Goal: Feedback & Contribution: Leave review/rating

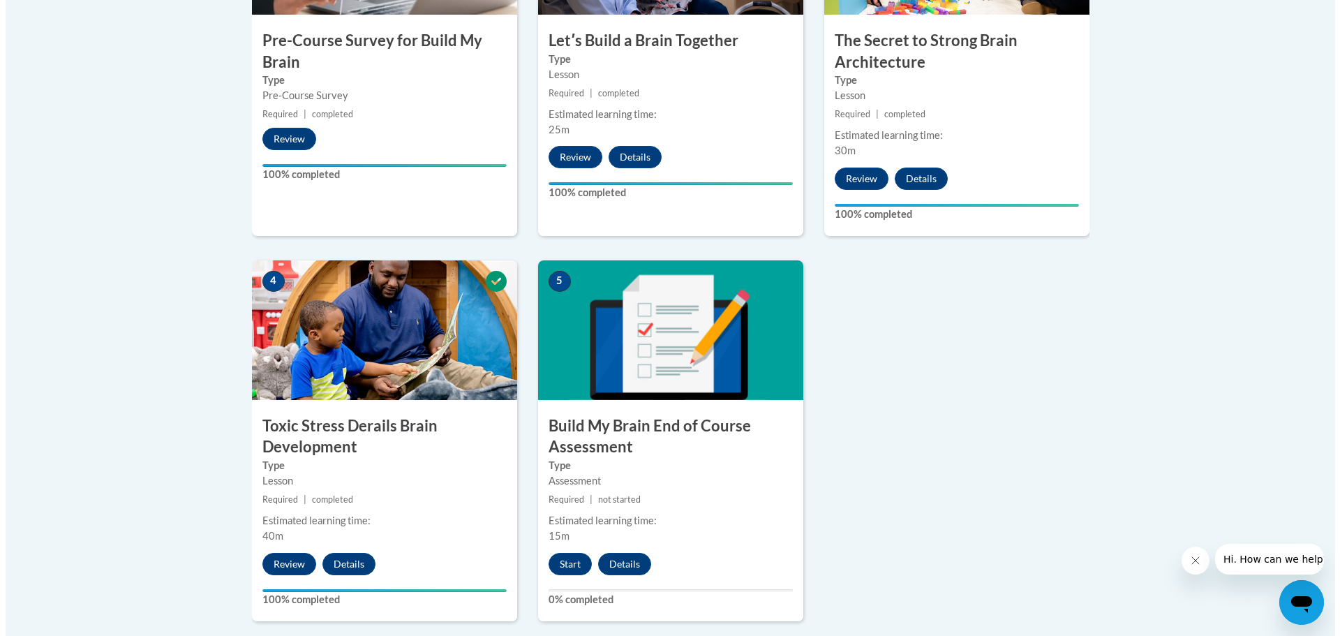
scroll to position [628, 0]
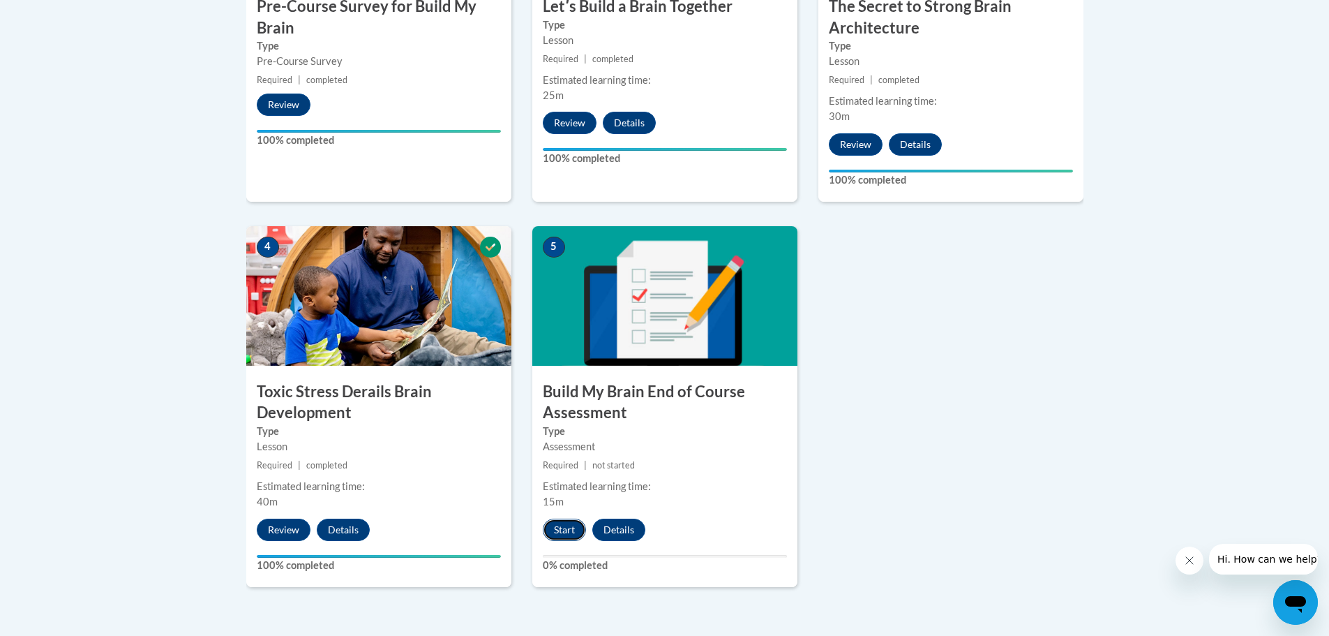
click at [567, 528] on button "Start" at bounding box center [564, 529] width 43 height 22
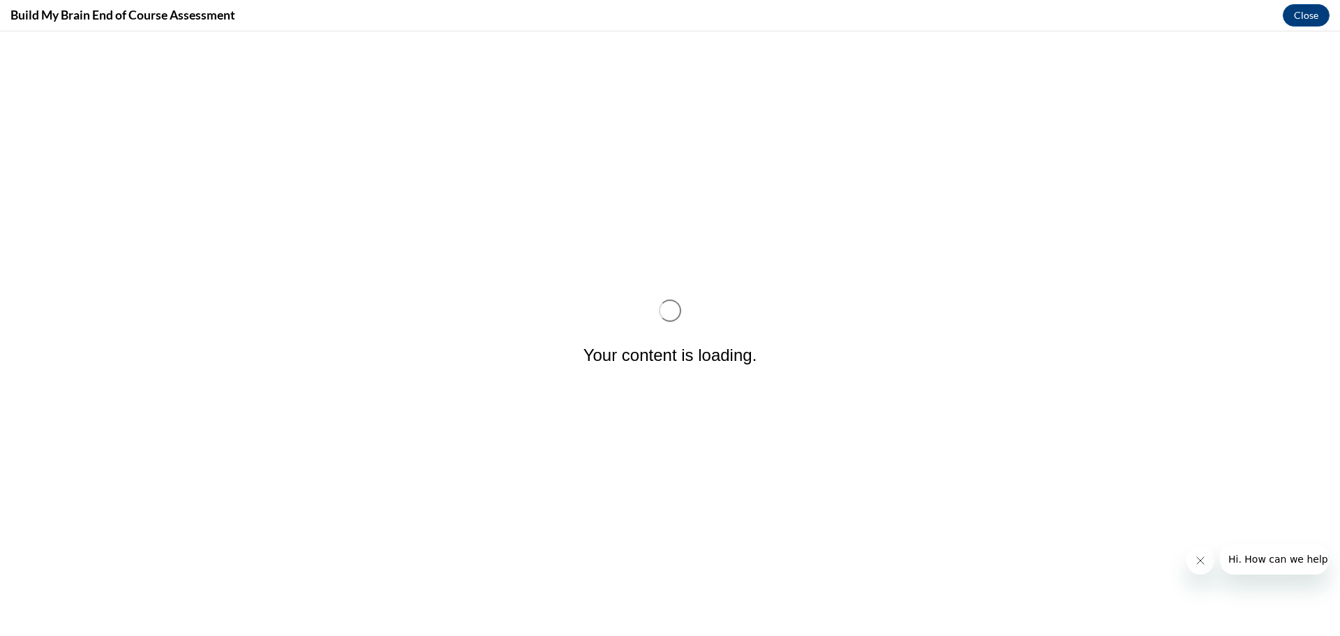
scroll to position [0, 0]
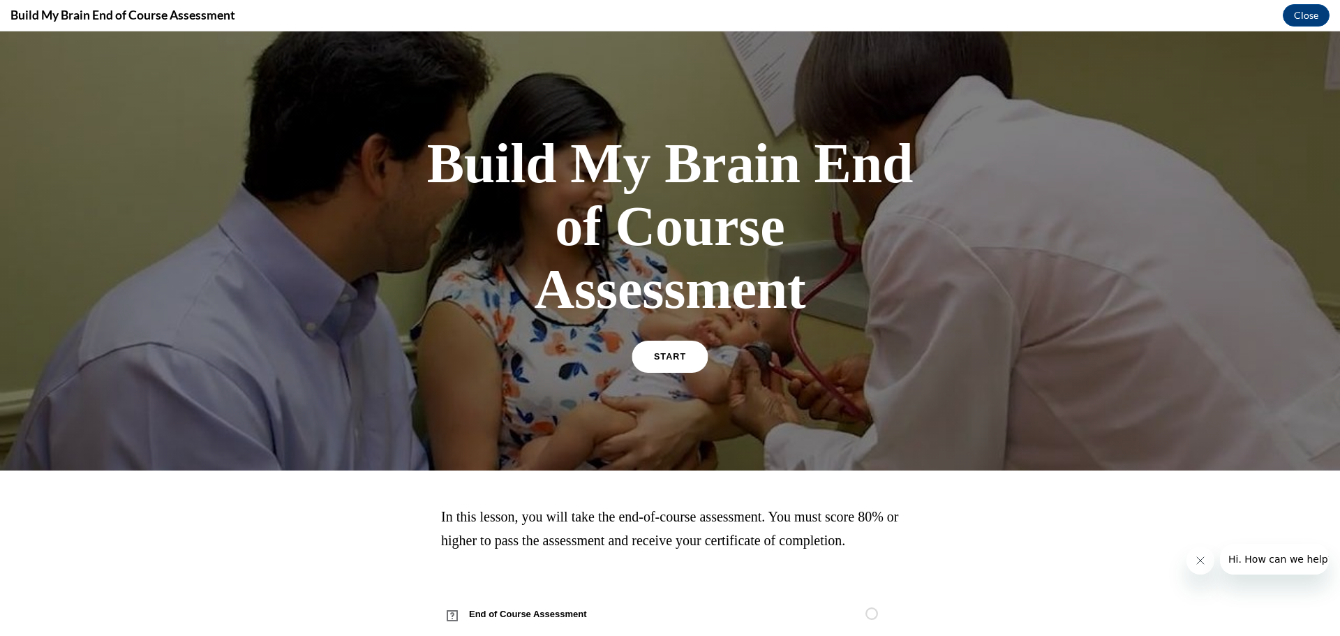
click at [665, 367] on link "START" at bounding box center [669, 357] width 76 height 32
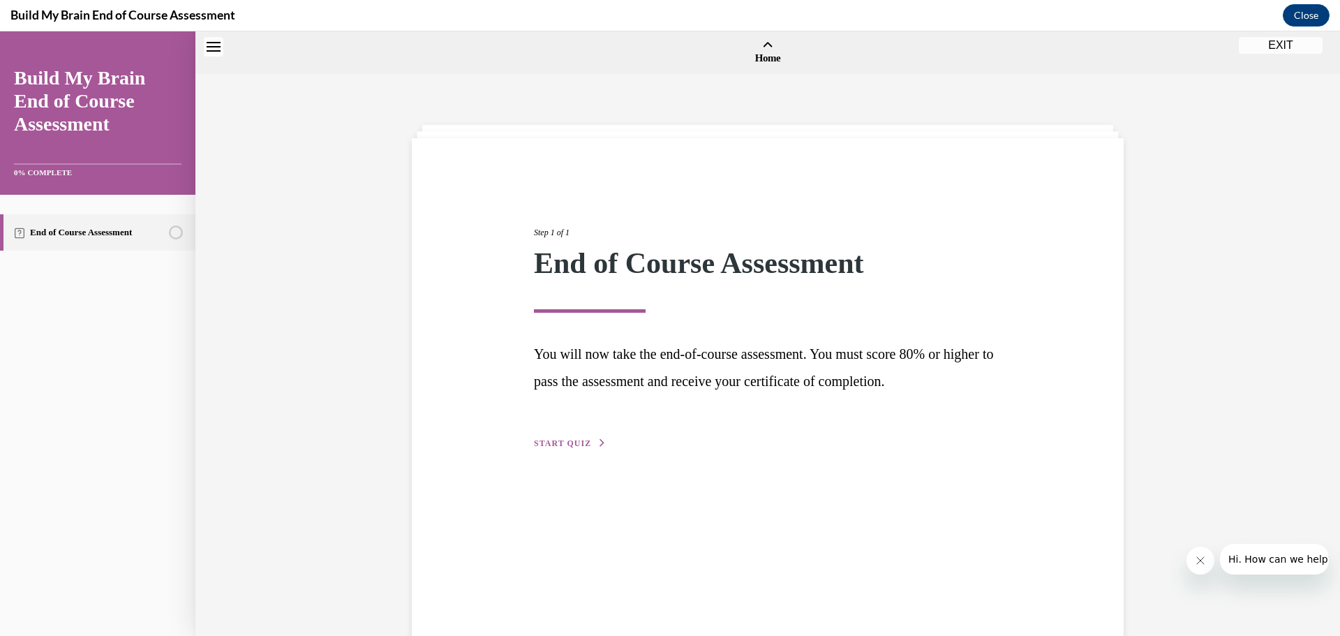
scroll to position [43, 0]
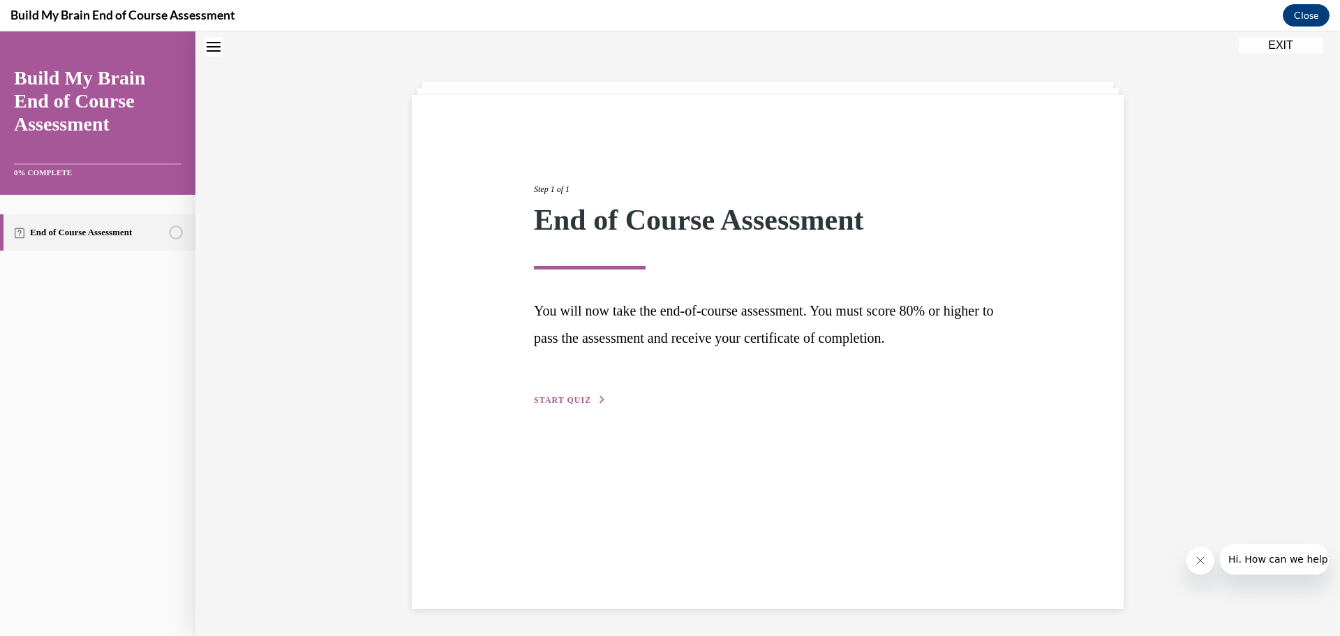
click at [564, 401] on span "START QUIZ" at bounding box center [562, 400] width 57 height 10
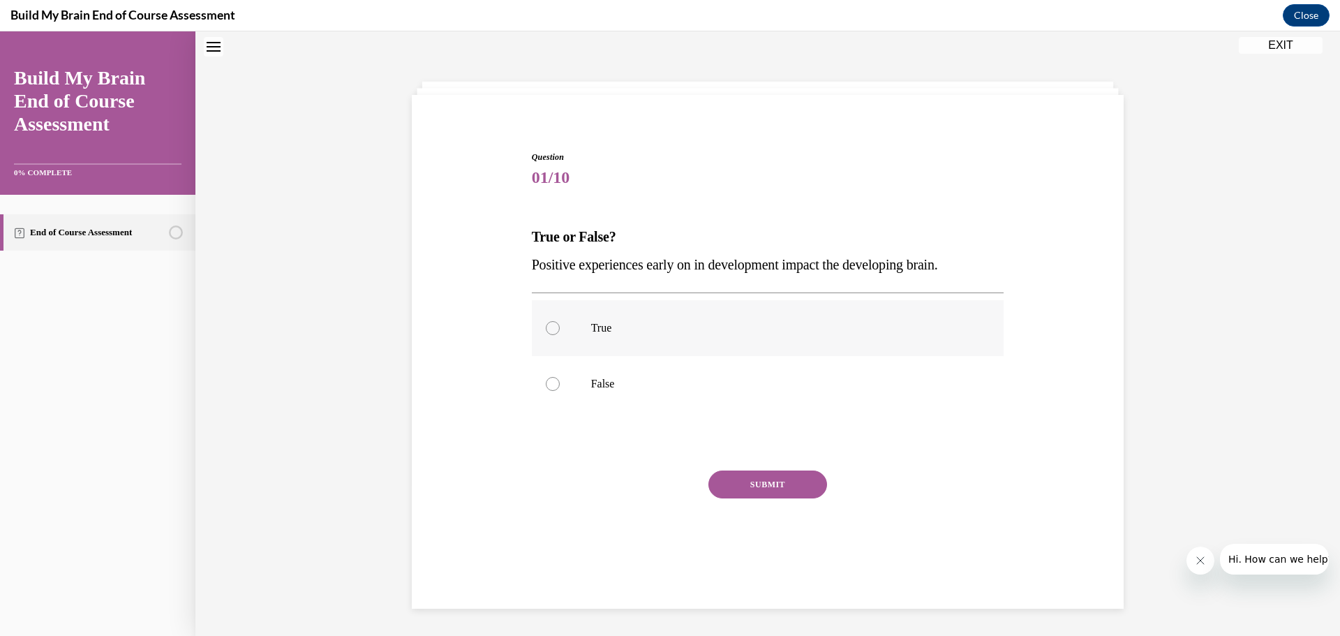
click at [546, 331] on div at bounding box center [553, 328] width 14 height 14
click at [546, 331] on input "True" at bounding box center [553, 328] width 14 height 14
radio input "true"
click at [742, 490] on button "SUBMIT" at bounding box center [767, 484] width 119 height 28
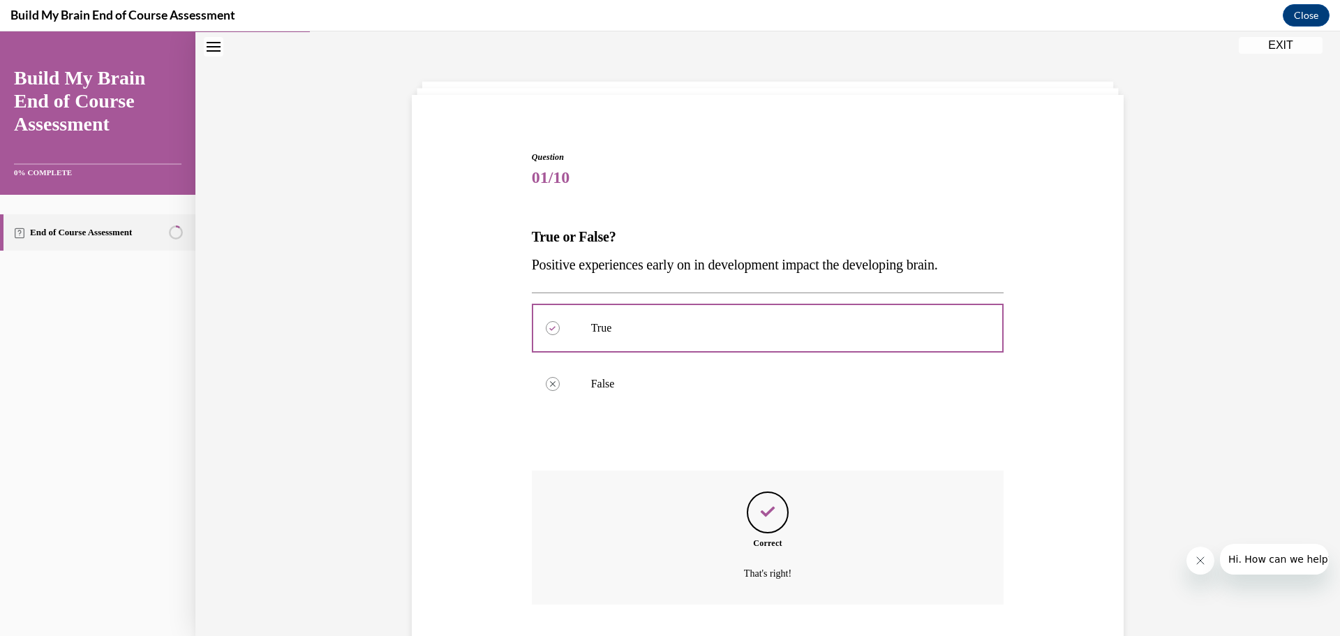
scroll to position [133, 0]
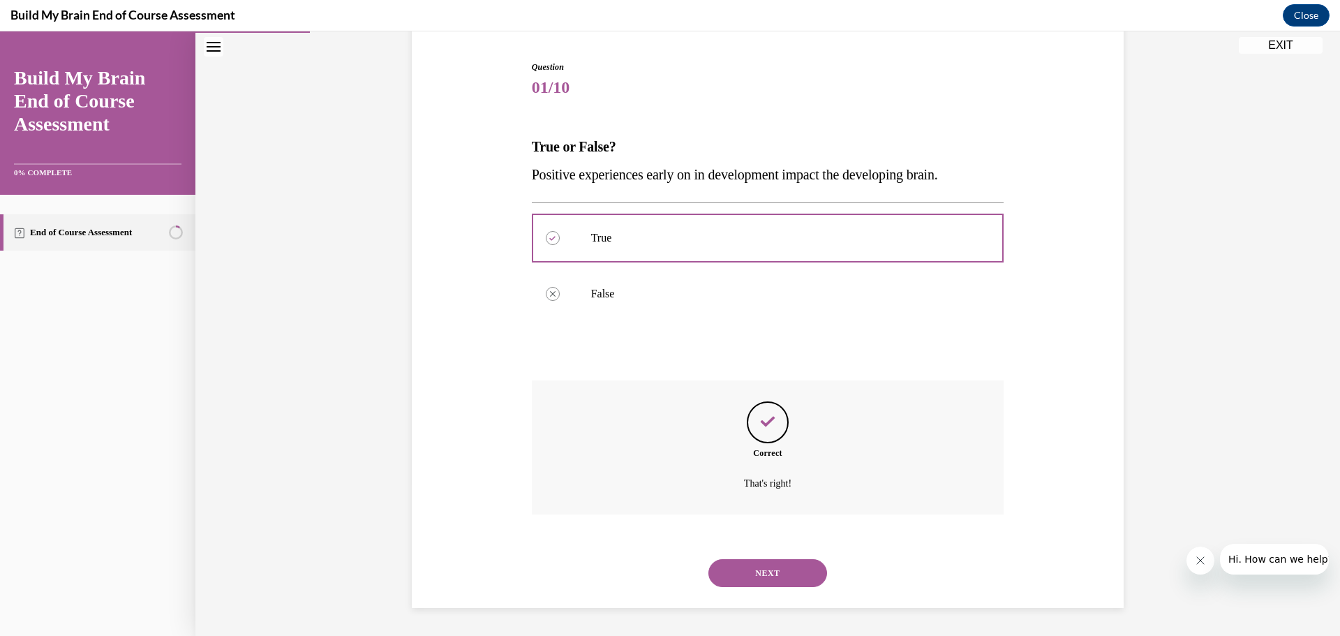
click at [745, 574] on button "NEXT" at bounding box center [767, 573] width 119 height 28
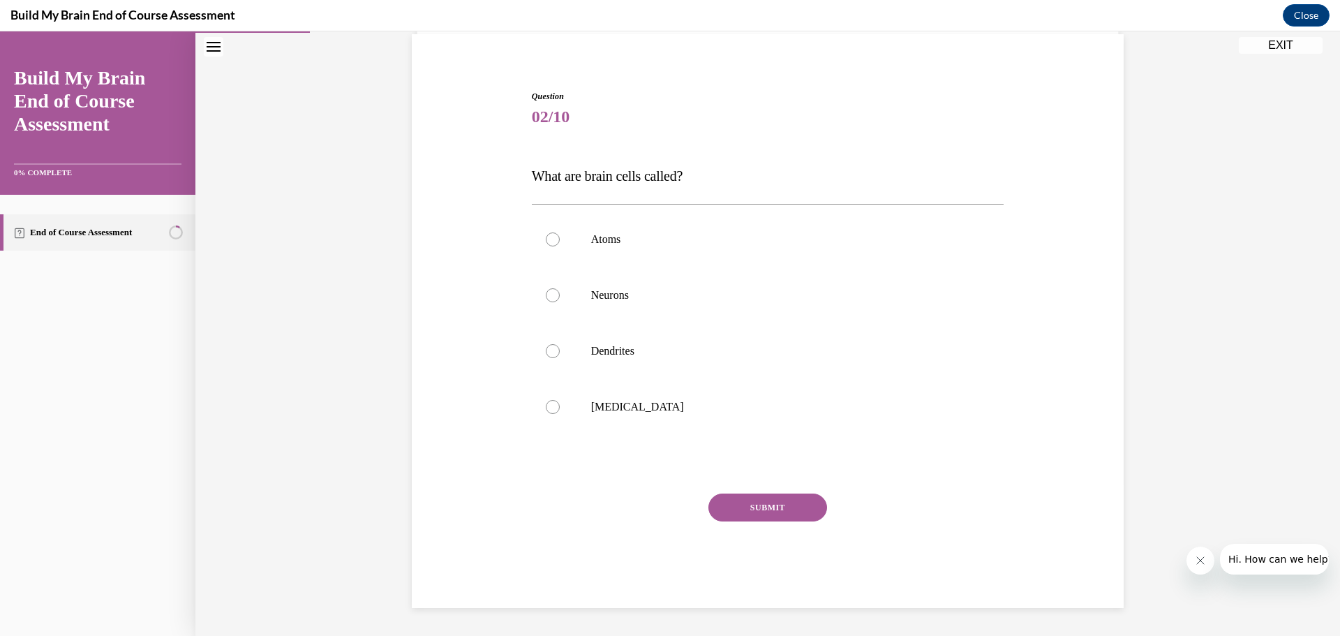
scroll to position [44, 0]
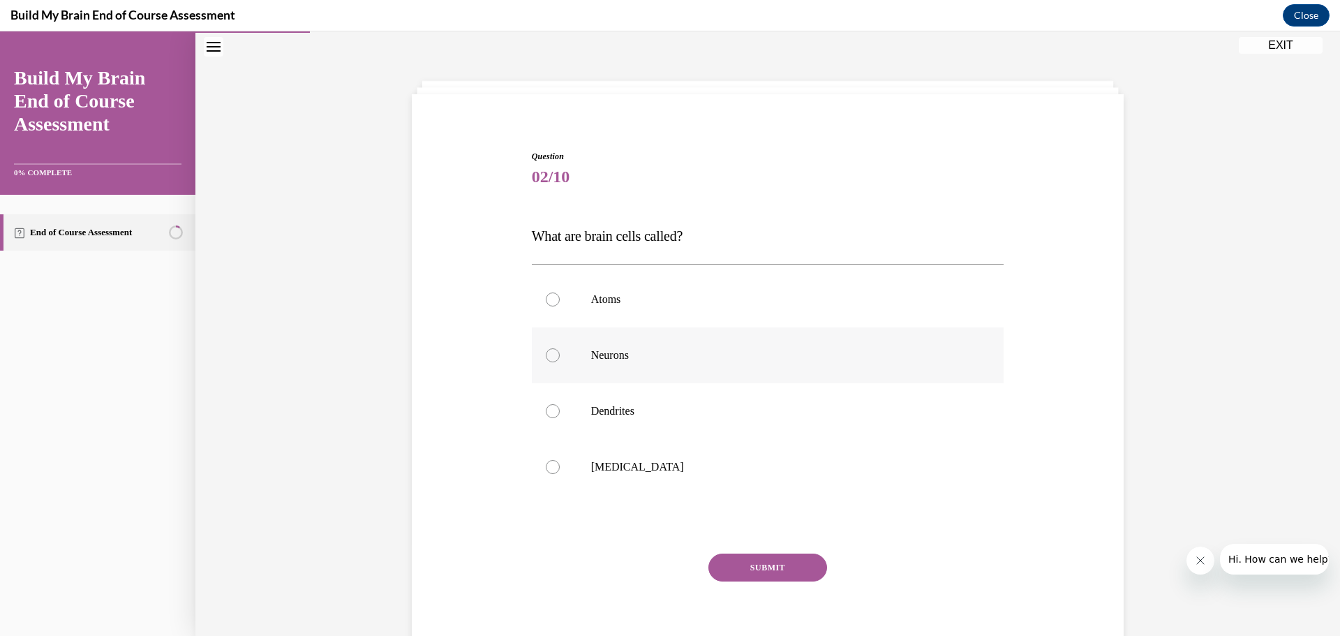
click at [546, 357] on div at bounding box center [553, 355] width 14 height 14
click at [546, 357] on input "Neurons" at bounding box center [553, 355] width 14 height 14
radio input "true"
click at [765, 589] on div "SUBMIT" at bounding box center [768, 588] width 472 height 70
click at [763, 580] on button "SUBMIT" at bounding box center [767, 567] width 119 height 28
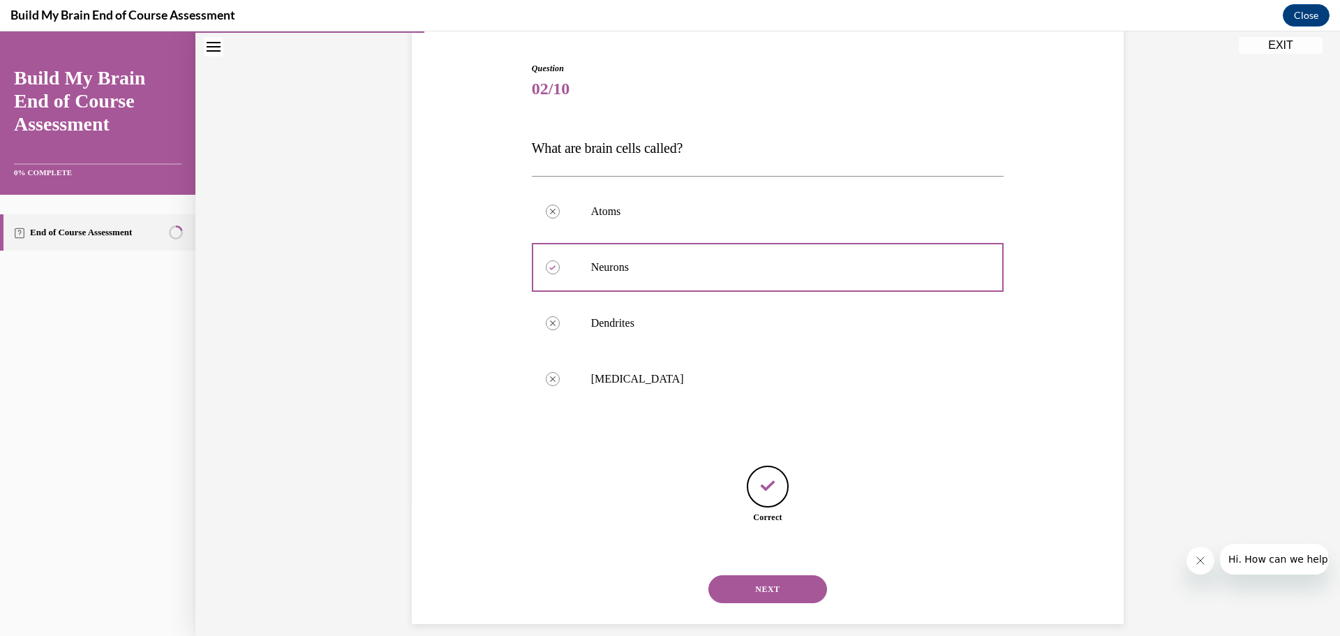
scroll to position [148, 0]
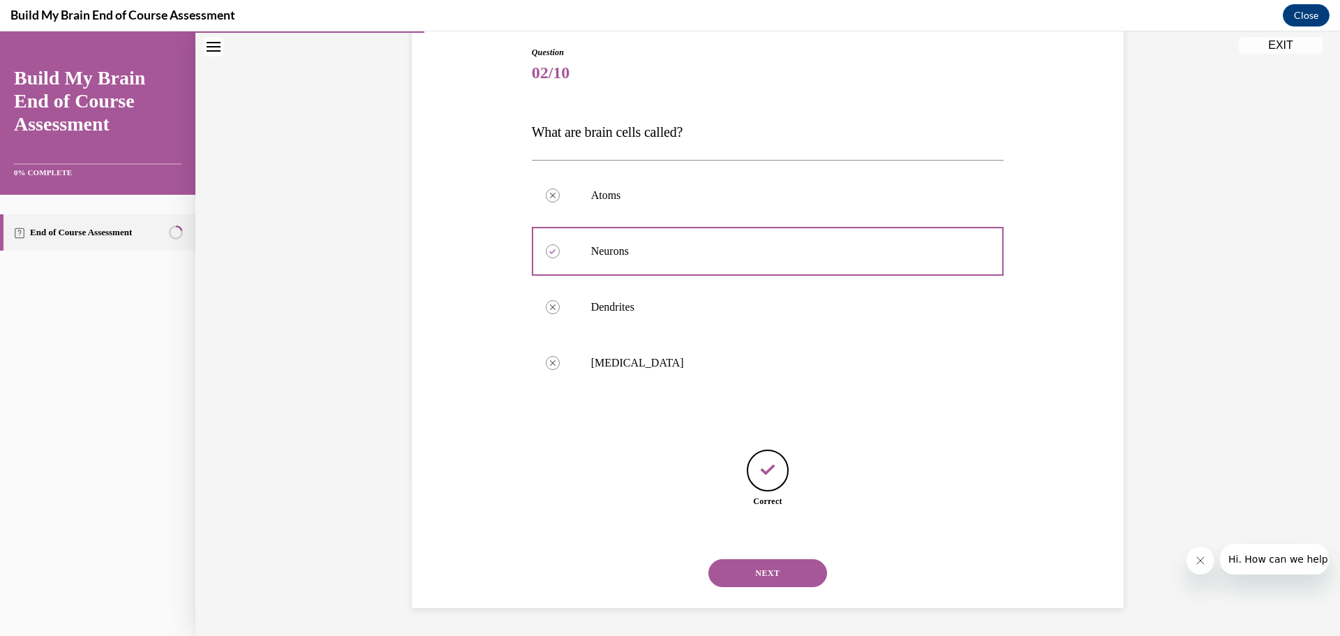
click at [756, 575] on button "NEXT" at bounding box center [767, 573] width 119 height 28
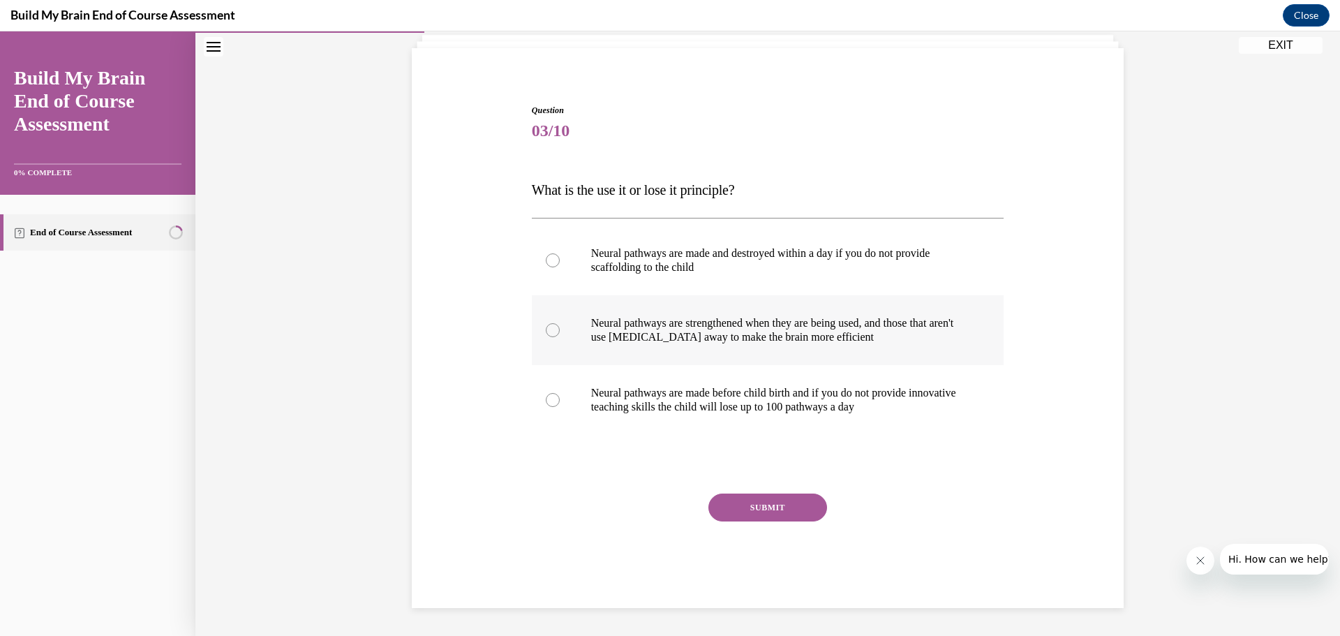
click at [553, 329] on div at bounding box center [553, 330] width 14 height 14
click at [553, 329] on input "Neural pathways are strengthened when they are being used, and those that aren'…" at bounding box center [553, 330] width 14 height 14
radio input "true"
click at [726, 514] on button "SUBMIT" at bounding box center [767, 507] width 119 height 28
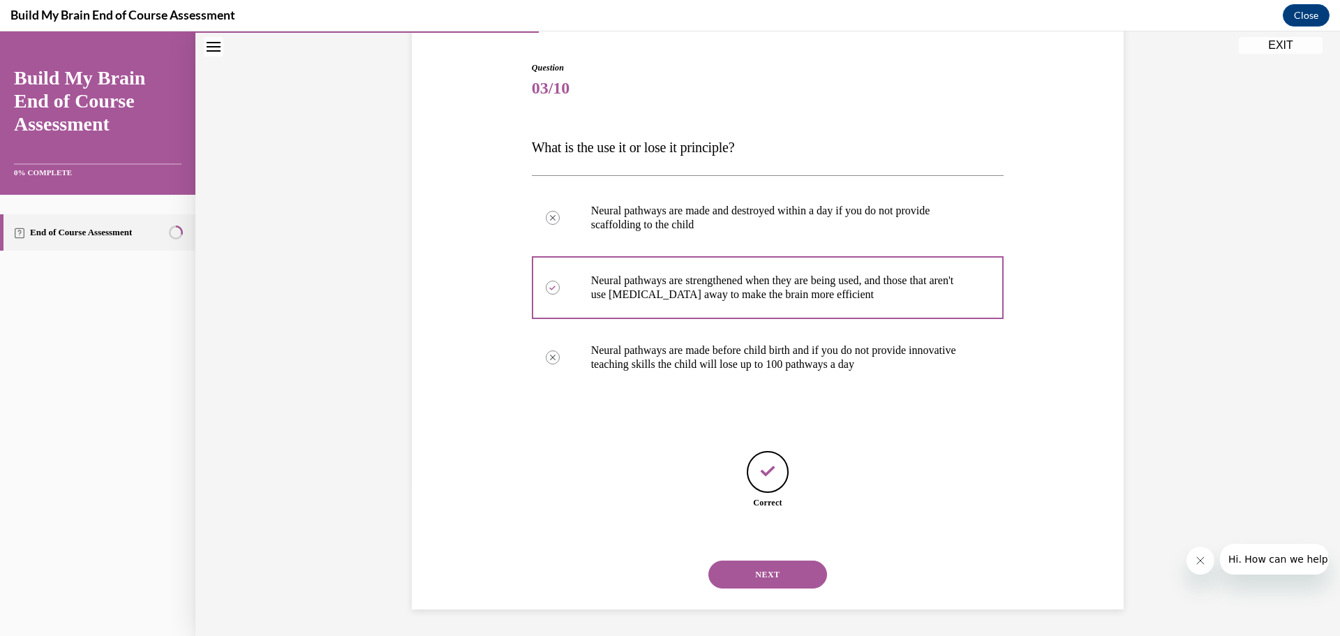
scroll to position [134, 0]
click at [751, 585] on button "NEXT" at bounding box center [767, 573] width 119 height 28
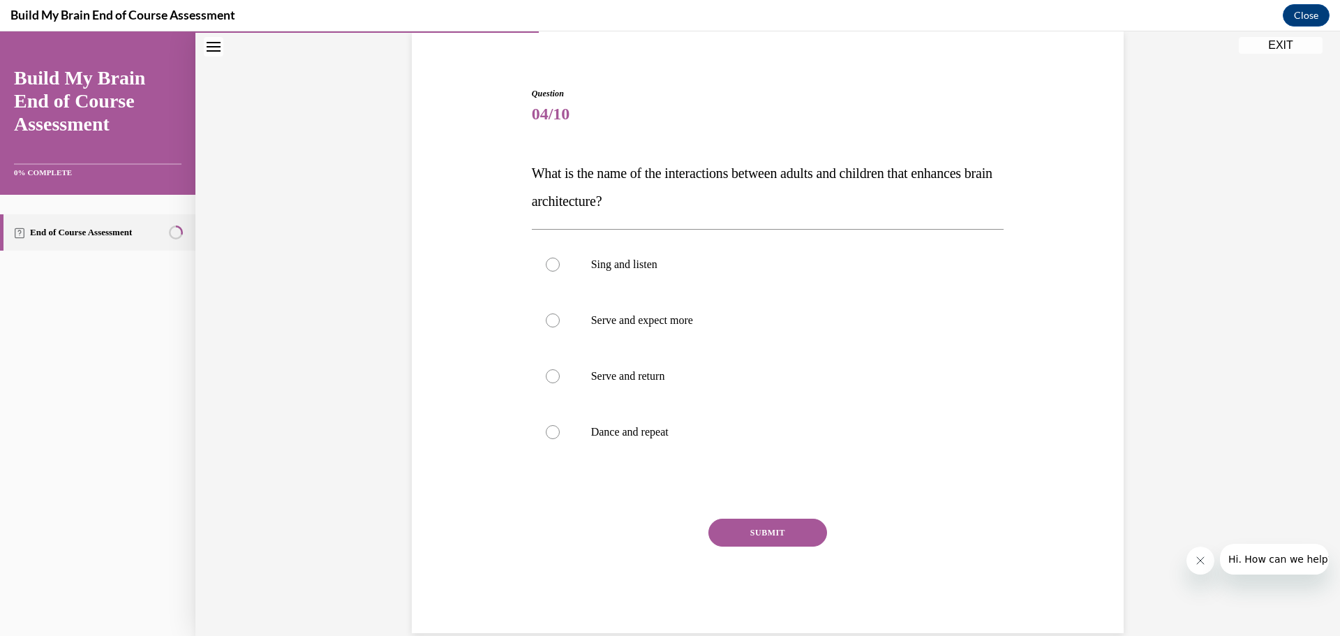
scroll to position [117, 0]
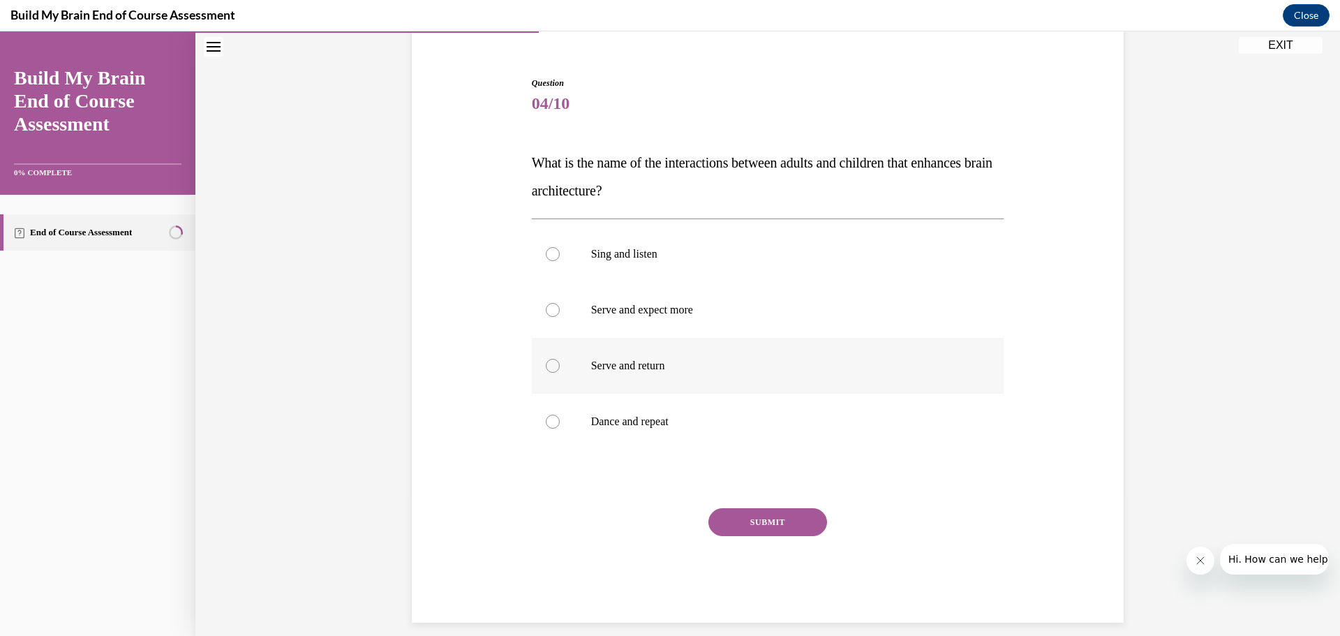
click at [548, 366] on div at bounding box center [553, 366] width 14 height 14
click at [548, 366] on input "Serve and return" at bounding box center [553, 366] width 14 height 14
radio input "true"
click at [767, 523] on button "SUBMIT" at bounding box center [767, 522] width 119 height 28
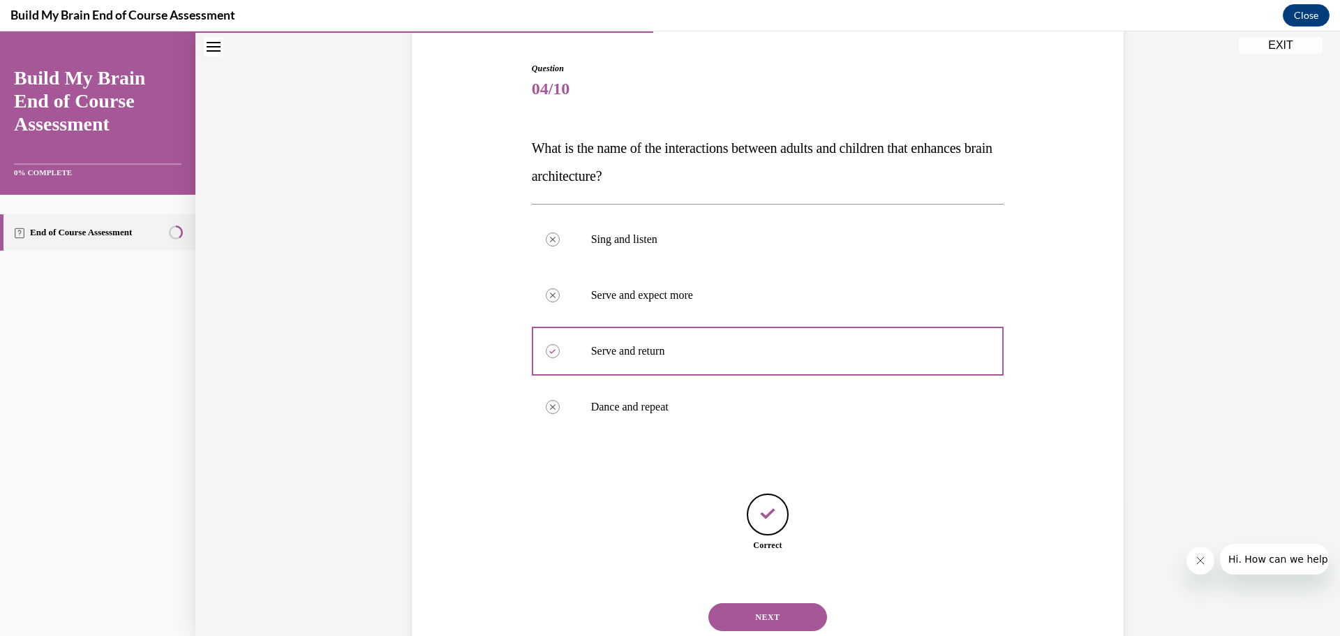
scroll to position [176, 0]
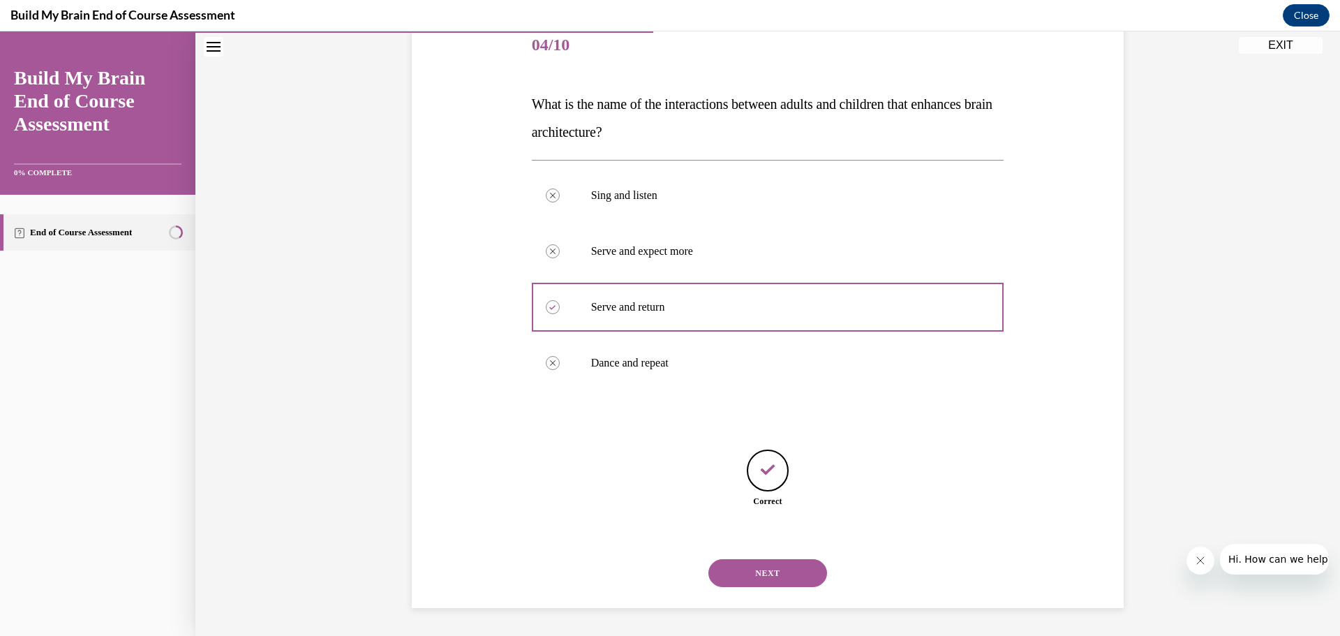
click at [773, 583] on button "NEXT" at bounding box center [767, 573] width 119 height 28
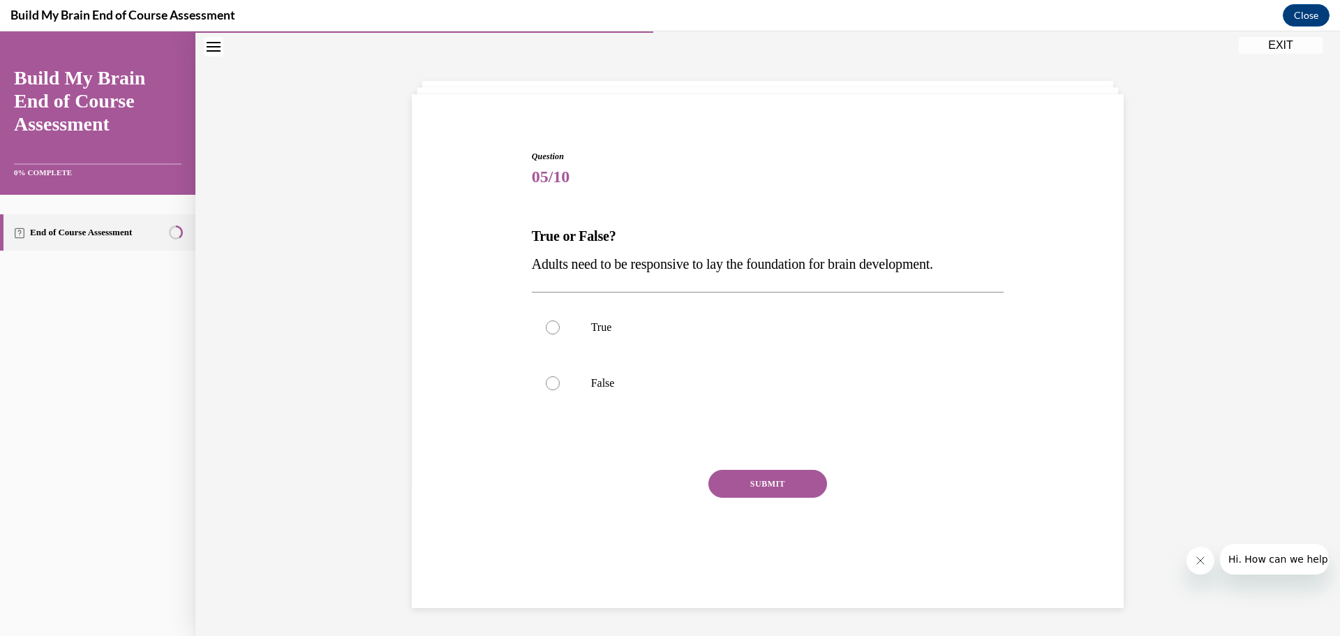
scroll to position [44, 0]
click at [546, 327] on div at bounding box center [553, 327] width 14 height 14
click at [546, 327] on input "True" at bounding box center [553, 327] width 14 height 14
radio input "true"
click at [758, 488] on button "SUBMIT" at bounding box center [767, 484] width 119 height 28
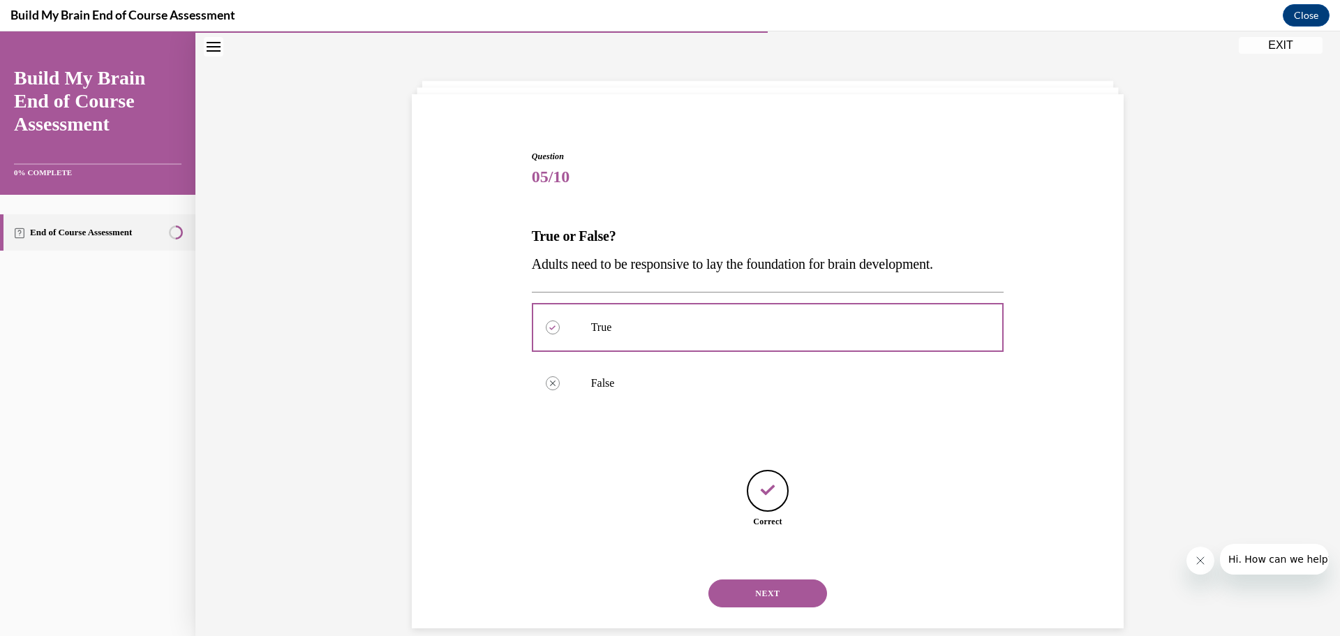
scroll to position [64, 0]
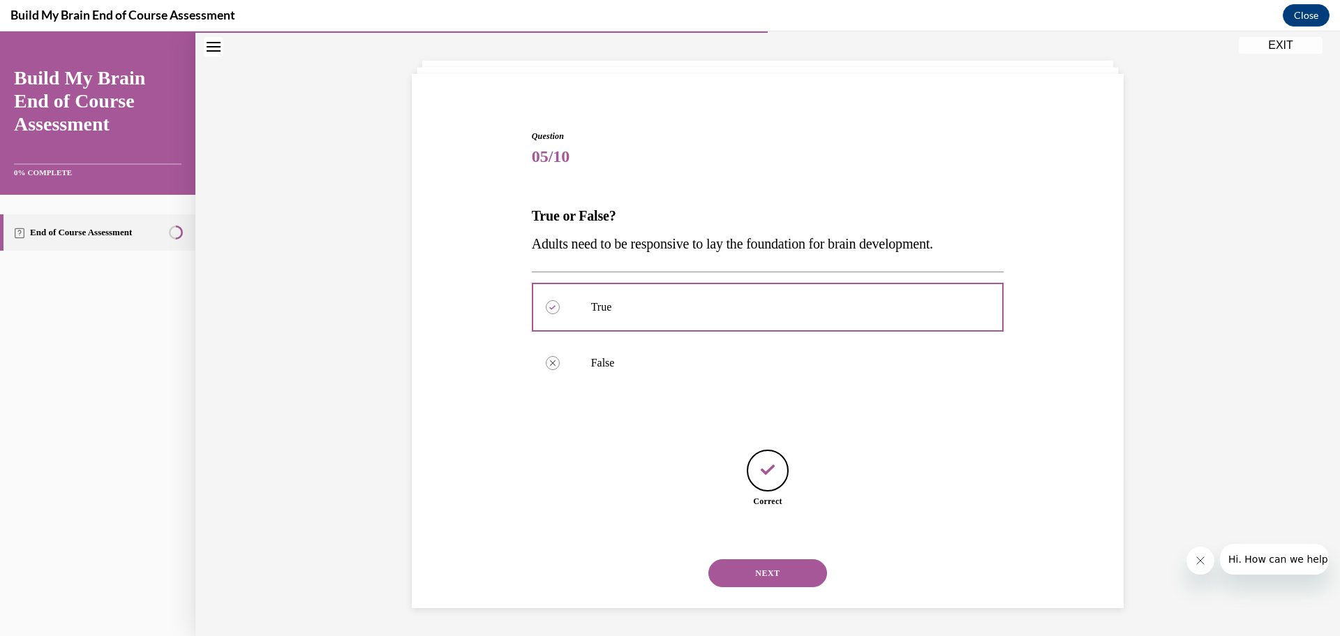
click at [765, 582] on button "NEXT" at bounding box center [767, 573] width 119 height 28
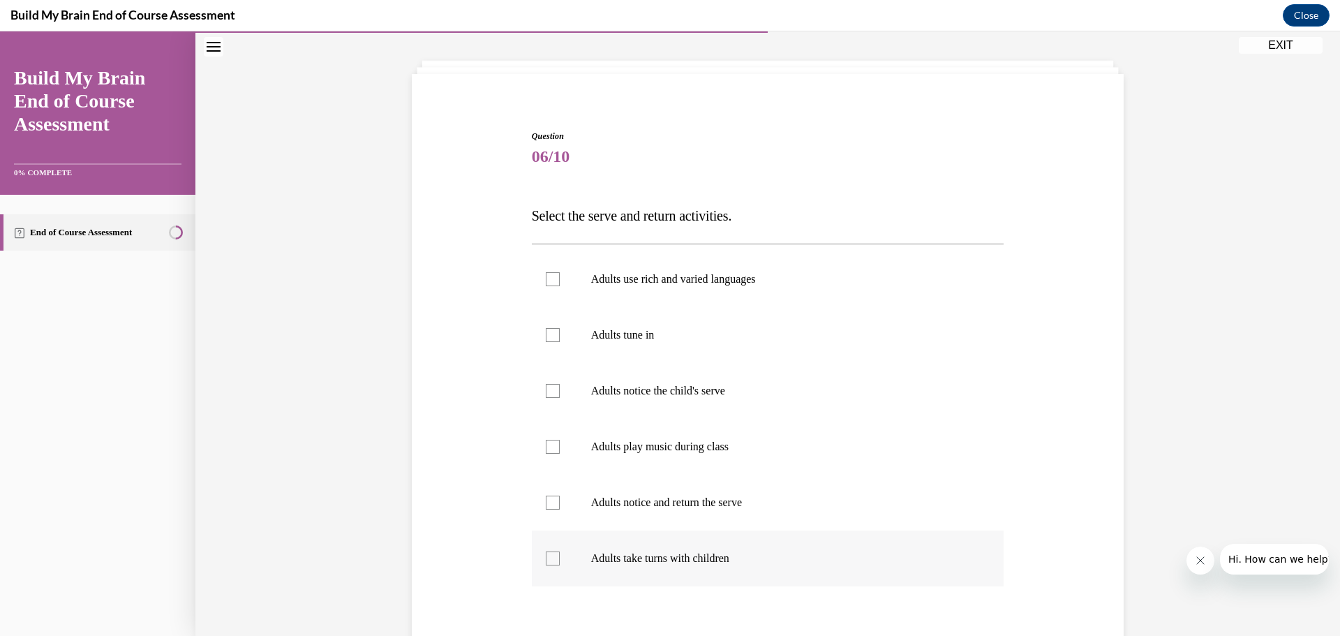
click at [547, 557] on div at bounding box center [553, 558] width 14 height 14
click at [547, 557] on input "Adults take turns with children" at bounding box center [553, 558] width 14 height 14
checkbox input "true"
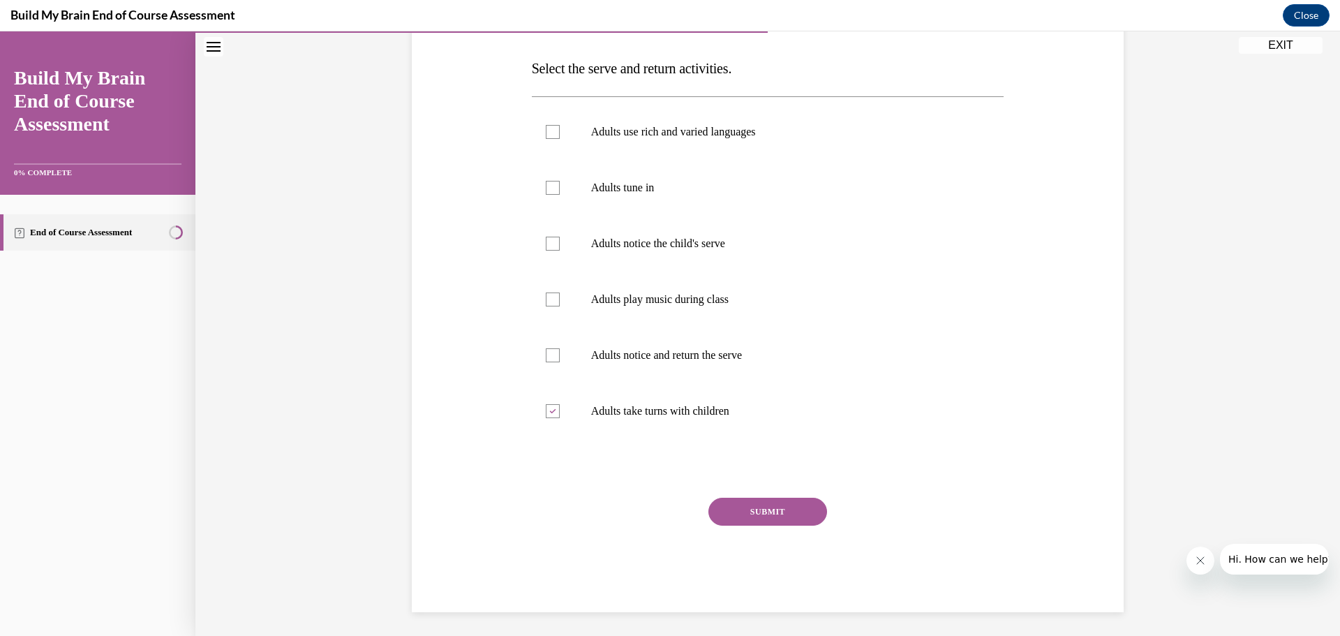
scroll to position [216, 0]
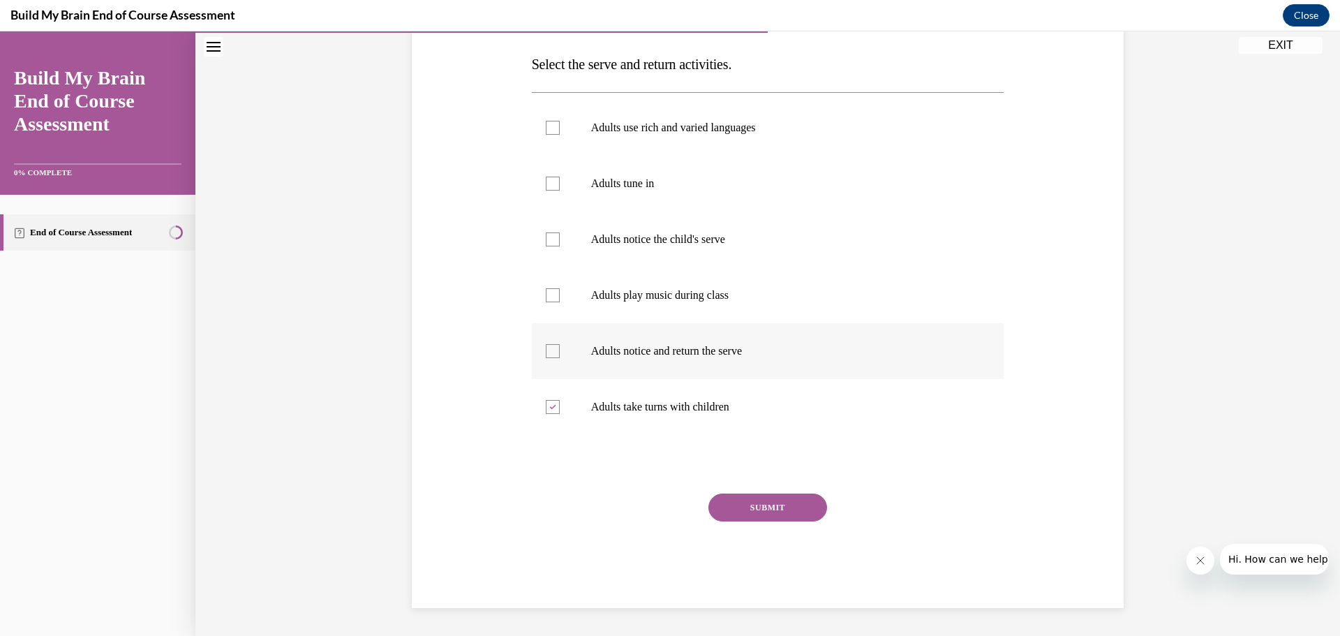
click at [546, 345] on div at bounding box center [553, 351] width 14 height 14
click at [546, 345] on input "Adults notice and return the serve" at bounding box center [553, 351] width 14 height 14
checkbox input "true"
click at [549, 243] on div at bounding box center [553, 239] width 14 height 14
click at [549, 243] on input "Adults notice the child's serve" at bounding box center [553, 239] width 14 height 14
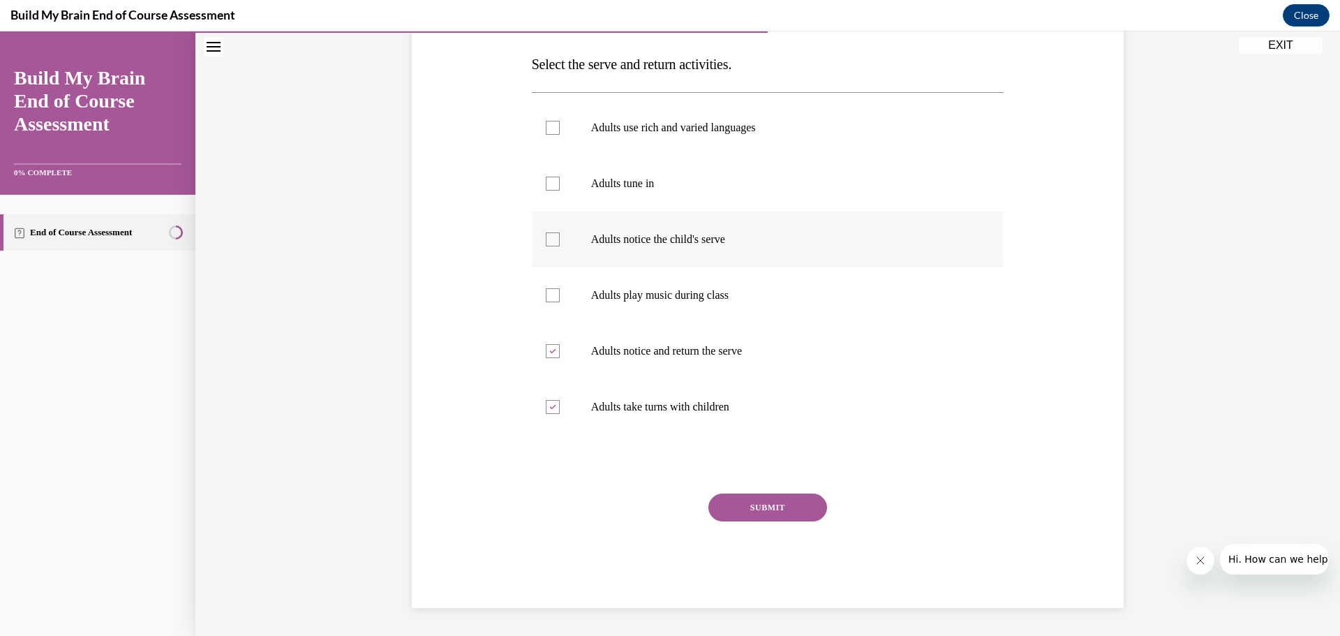
checkbox input "true"
click at [548, 181] on div at bounding box center [553, 184] width 14 height 14
click at [548, 181] on input "Adults tune in" at bounding box center [553, 184] width 14 height 14
checkbox input "true"
click at [755, 519] on button "SUBMIT" at bounding box center [767, 507] width 119 height 28
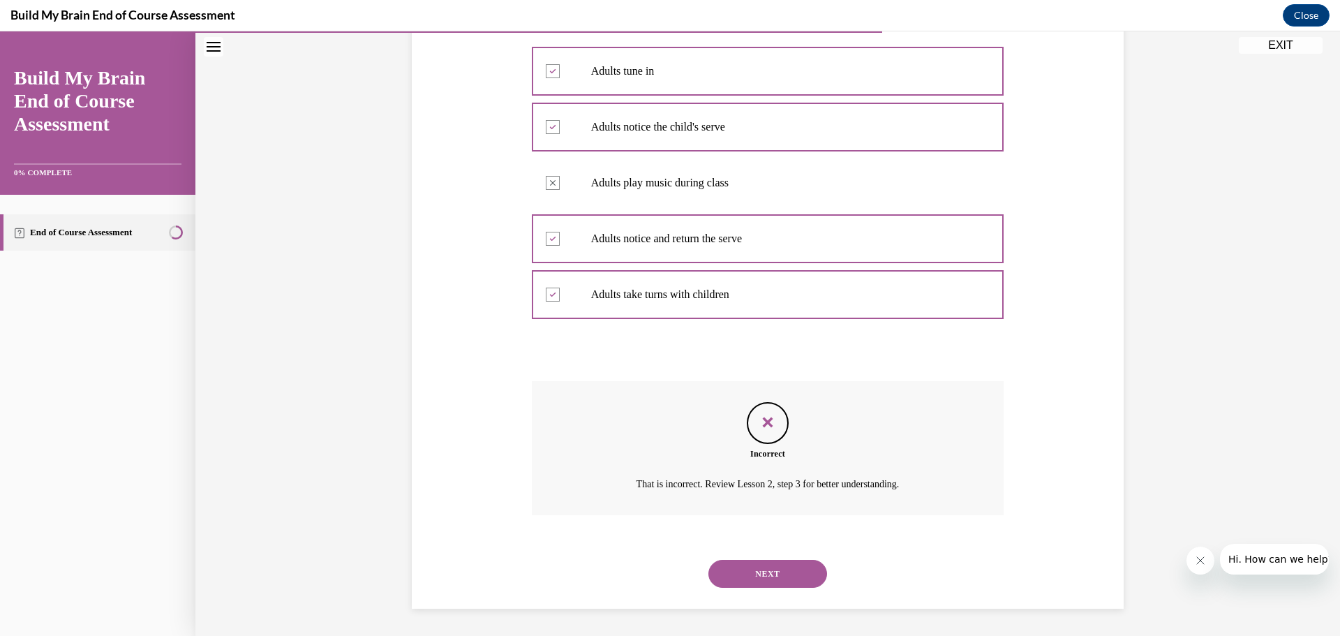
scroll to position [329, 0]
click at [764, 575] on button "NEXT" at bounding box center [767, 573] width 119 height 28
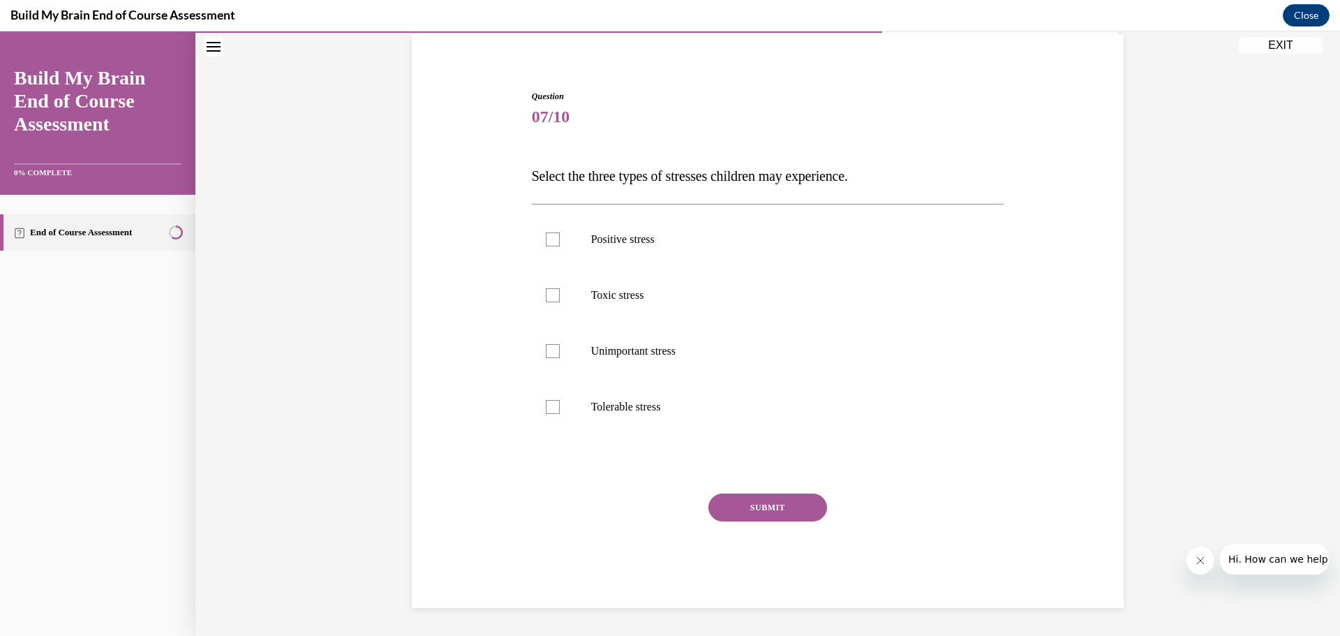
scroll to position [104, 0]
click at [554, 239] on div at bounding box center [553, 239] width 14 height 14
click at [554, 239] on input "Positive stress" at bounding box center [553, 239] width 14 height 14
checkbox input "true"
click at [539, 300] on label "Toxic stress" at bounding box center [768, 295] width 472 height 56
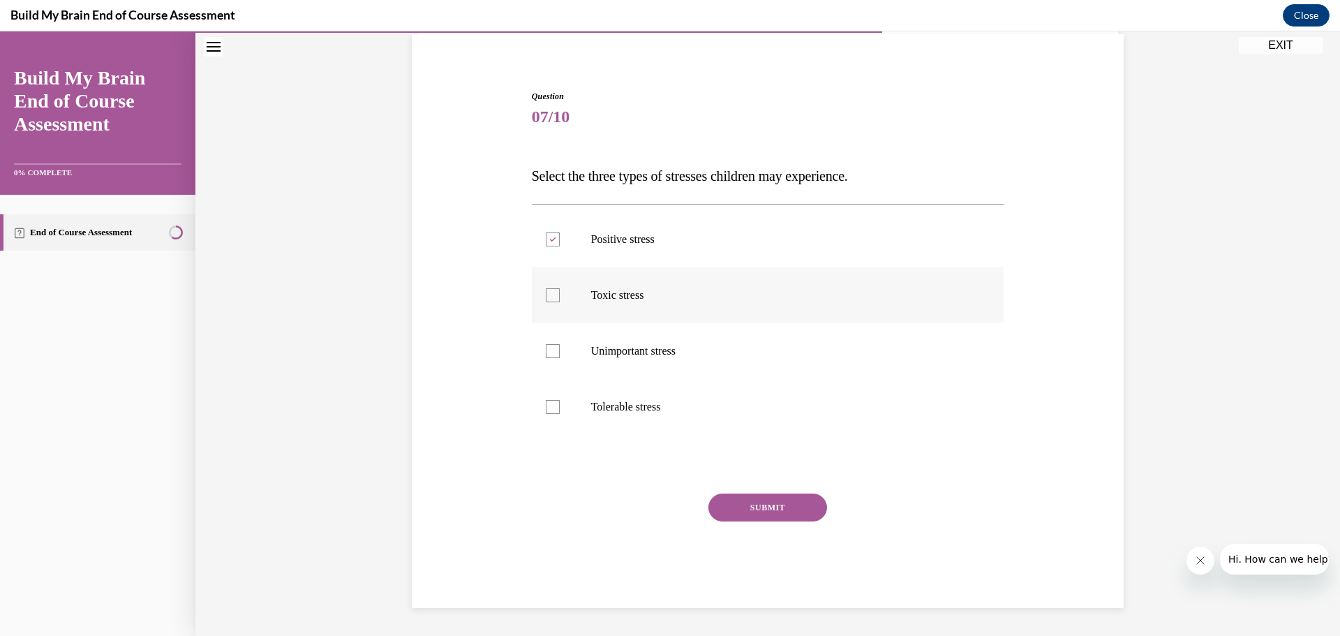
click at [546, 300] on input "Toxic stress" at bounding box center [553, 295] width 14 height 14
checkbox input "true"
click at [563, 403] on label "Tolerable stress" at bounding box center [768, 407] width 472 height 56
click at [560, 403] on input "Tolerable stress" at bounding box center [553, 407] width 14 height 14
checkbox input "true"
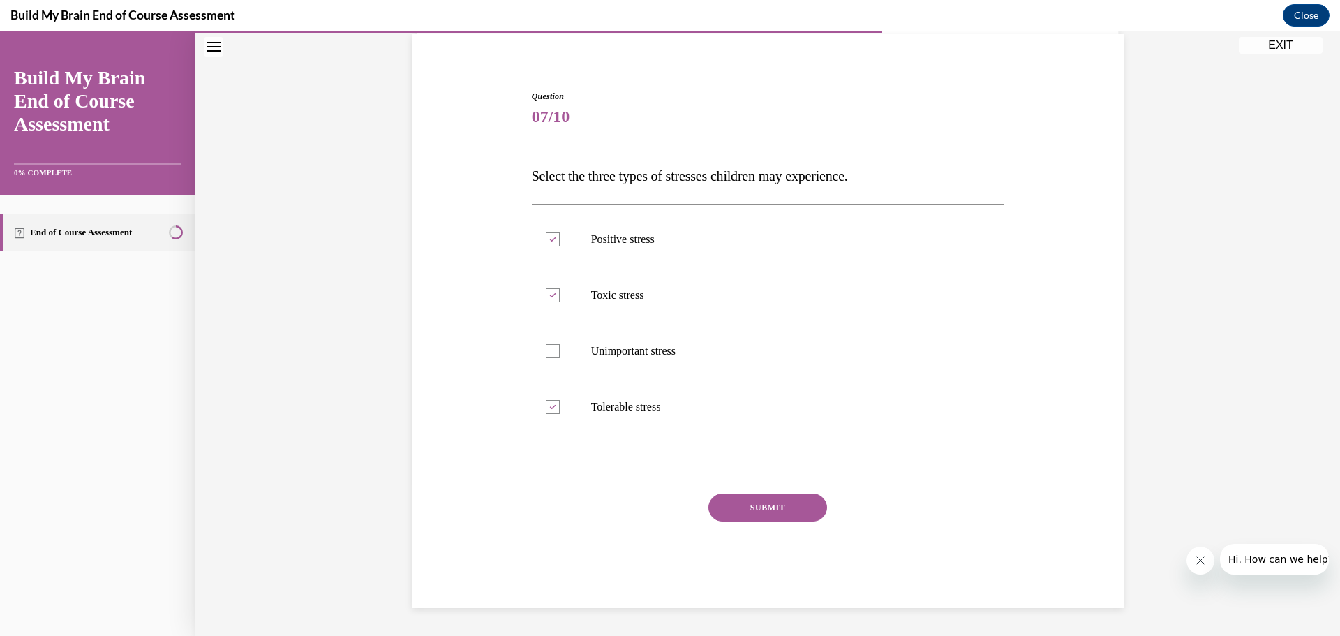
click at [747, 507] on button "SUBMIT" at bounding box center [767, 507] width 119 height 28
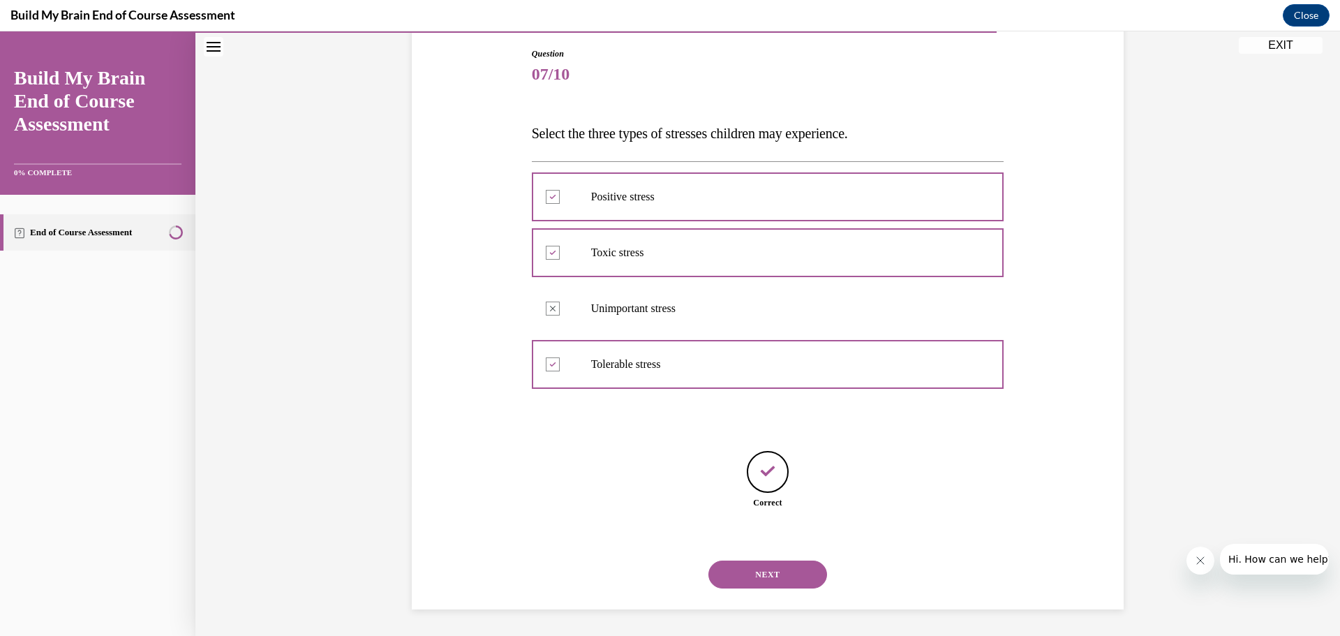
scroll to position [148, 0]
click at [751, 574] on button "NEXT" at bounding box center [767, 573] width 119 height 28
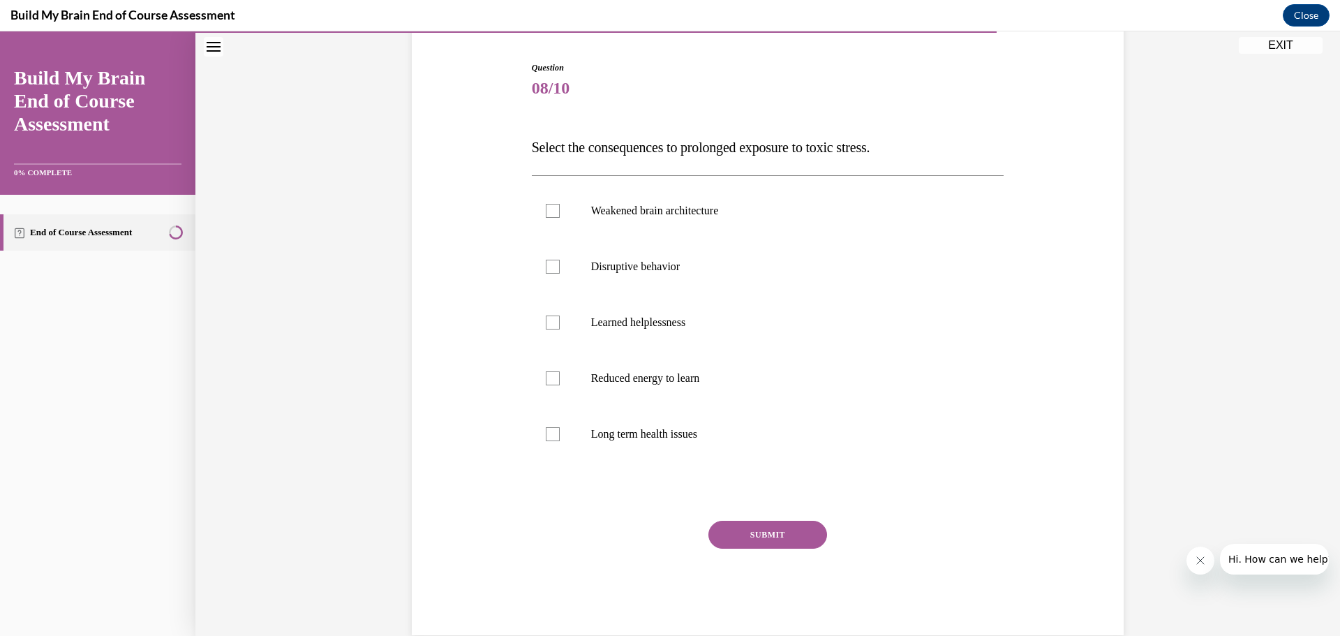
scroll to position [133, 0]
click at [546, 206] on div at bounding box center [553, 210] width 14 height 14
click at [546, 206] on input "Weakened brain architecture" at bounding box center [553, 210] width 14 height 14
checkbox input "true"
click at [546, 265] on div at bounding box center [553, 266] width 14 height 14
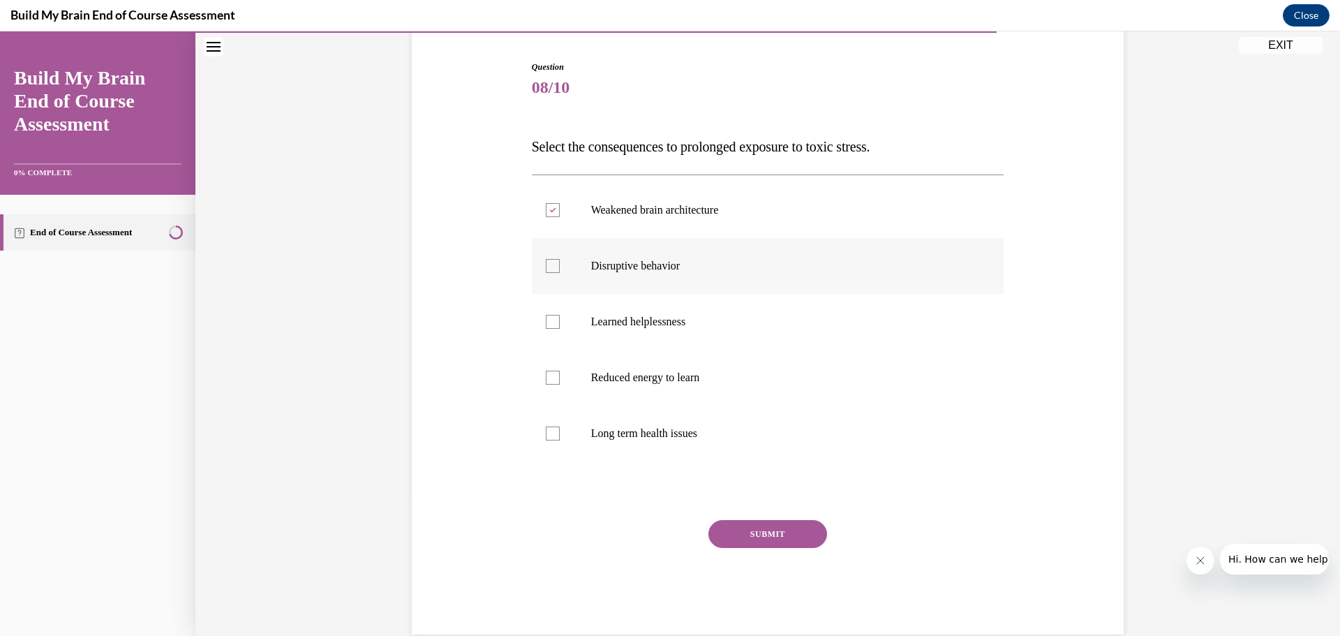
click at [546, 265] on input "Disruptive behavior" at bounding box center [553, 266] width 14 height 14
checkbox input "true"
click at [548, 327] on div at bounding box center [553, 322] width 14 height 14
click at [548, 327] on input "Learned helplessness" at bounding box center [553, 322] width 14 height 14
checkbox input "true"
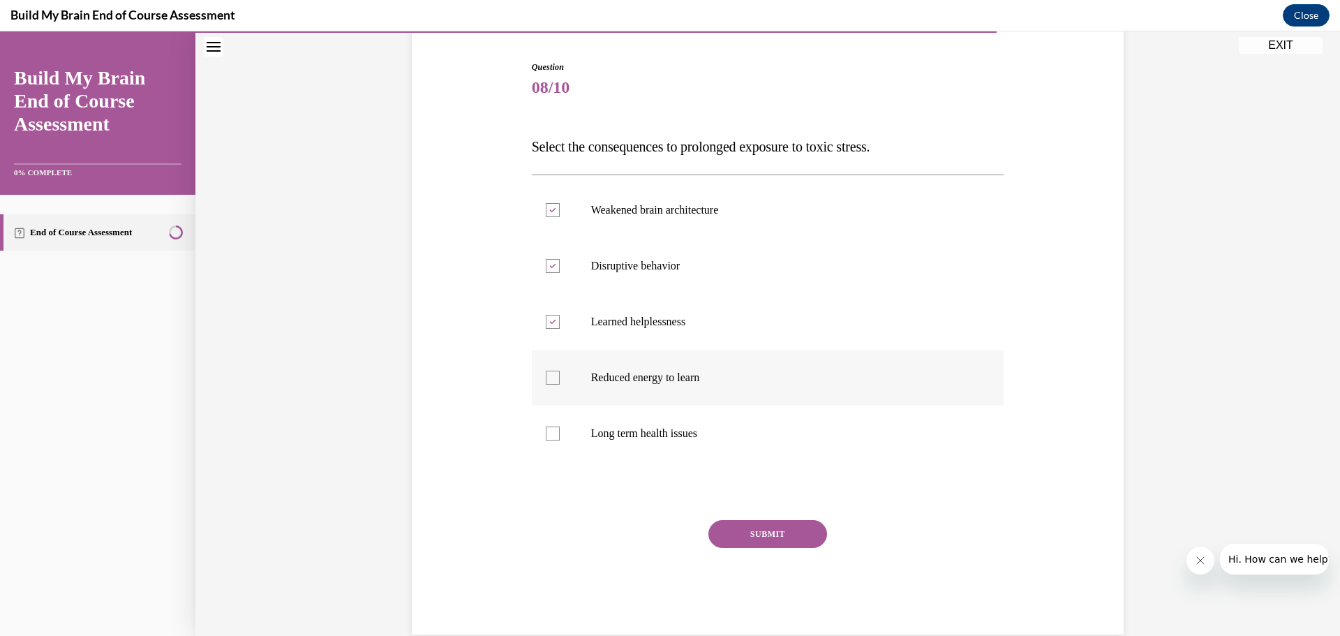
click at [535, 384] on label "Reduced energy to learn" at bounding box center [768, 378] width 472 height 56
click at [546, 384] on input "Reduced energy to learn" at bounding box center [553, 378] width 14 height 14
checkbox input "true"
click at [546, 431] on div at bounding box center [553, 433] width 14 height 14
click at [546, 431] on input "Long term health issues" at bounding box center [553, 433] width 14 height 14
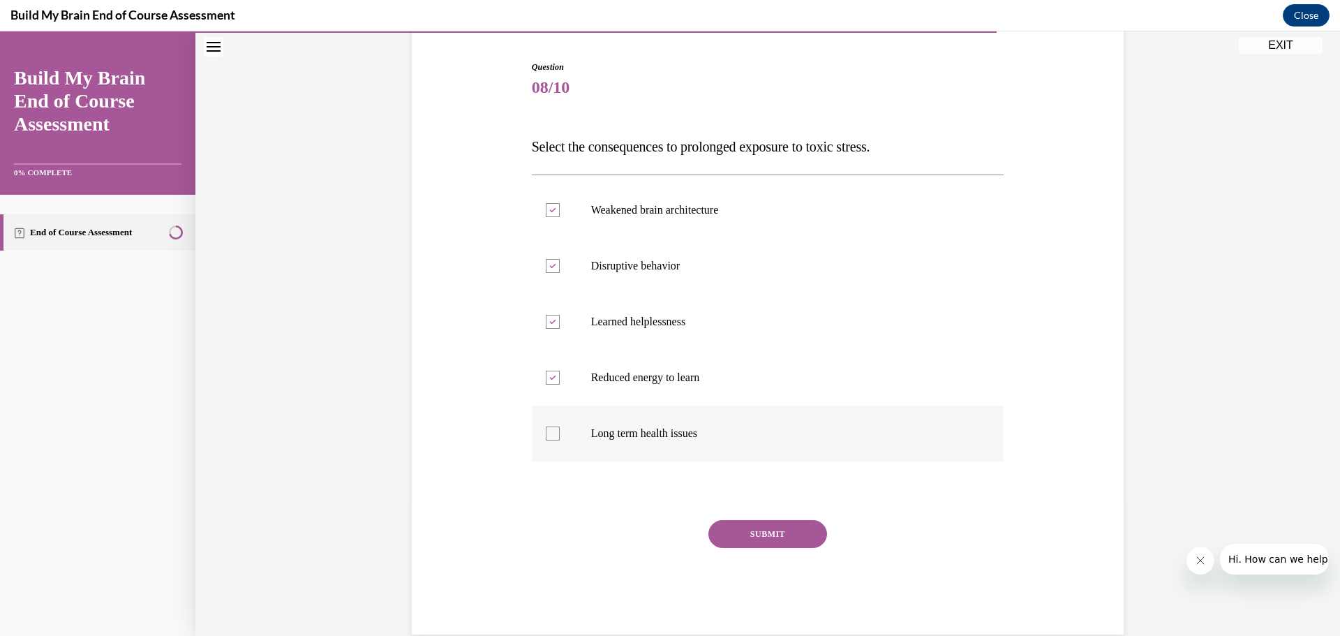
checkbox input "true"
click at [740, 538] on button "SUBMIT" at bounding box center [767, 534] width 119 height 28
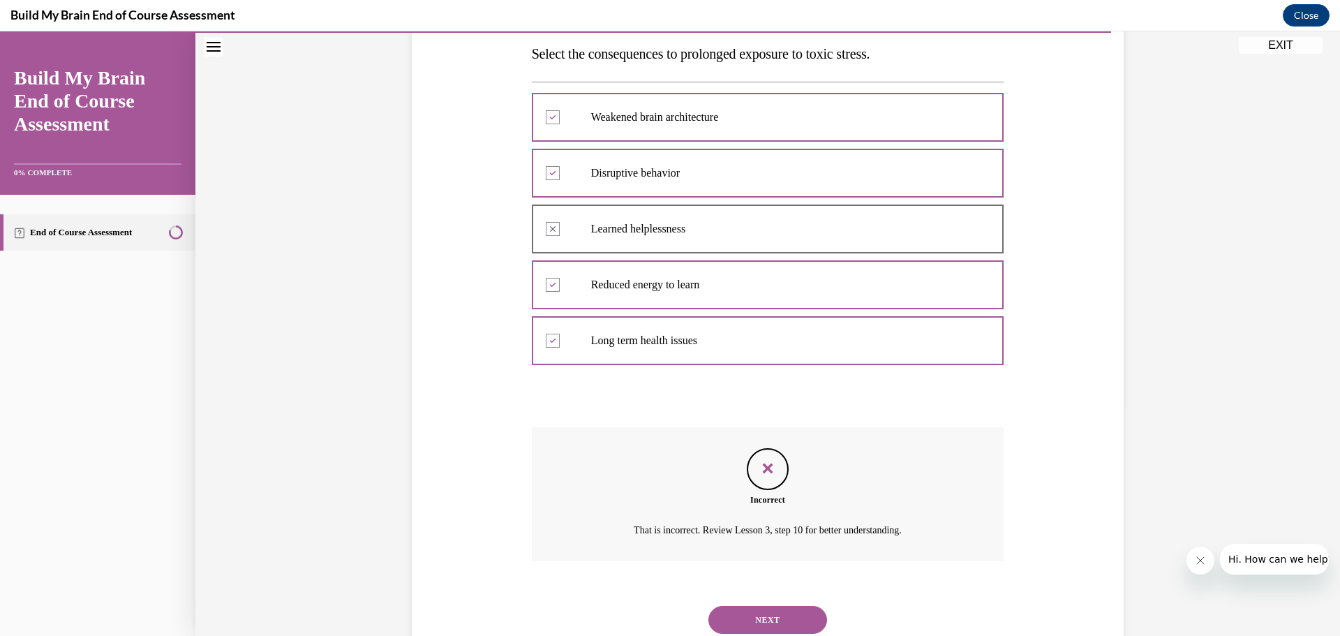
scroll to position [273, 0]
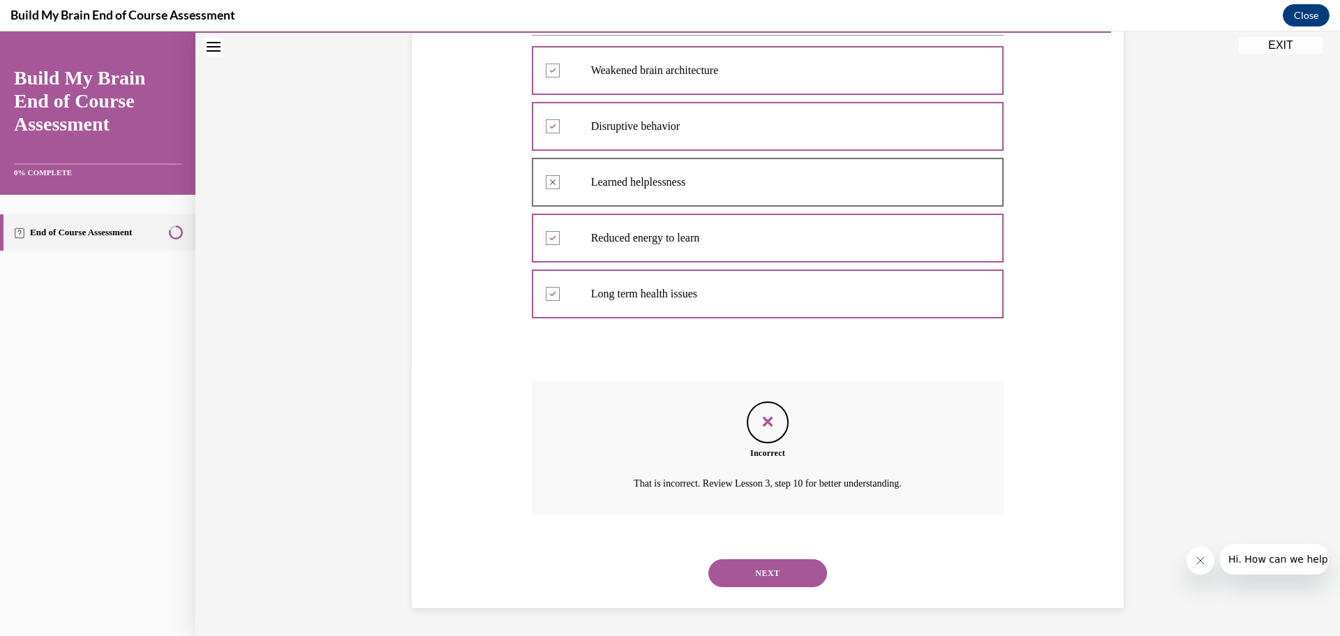
click at [747, 569] on button "NEXT" at bounding box center [767, 573] width 119 height 28
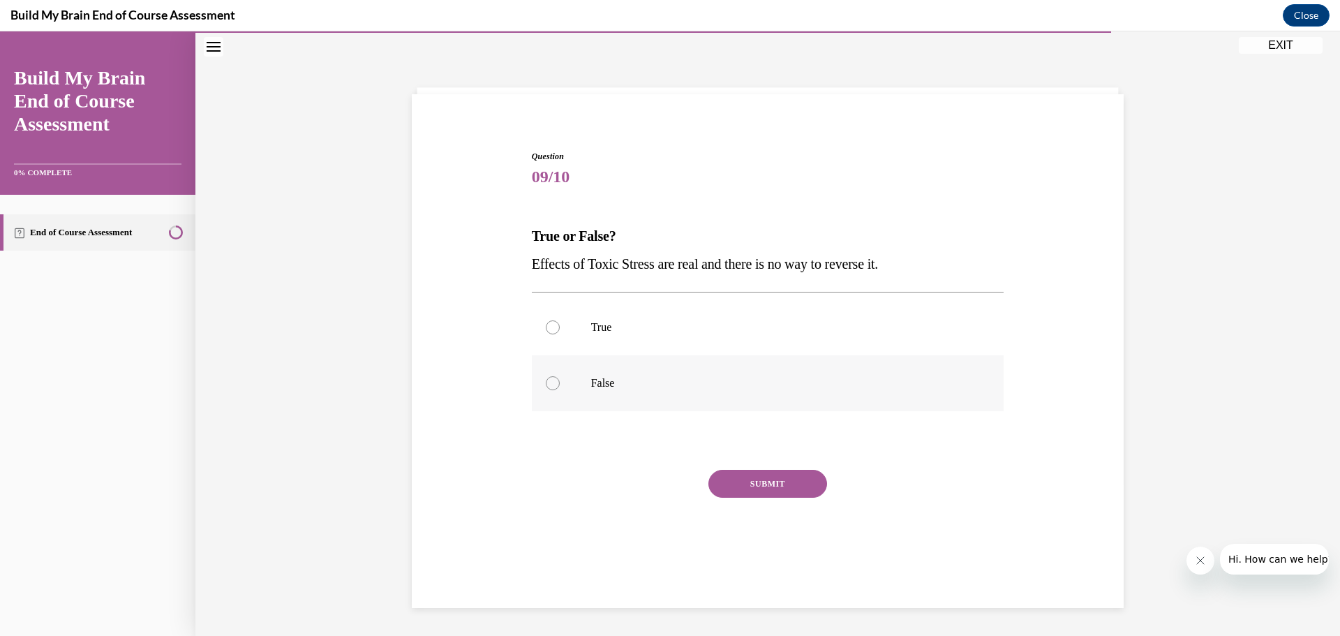
click at [548, 384] on div at bounding box center [553, 383] width 14 height 14
click at [548, 384] on input "False" at bounding box center [553, 383] width 14 height 14
radio input "true"
click at [744, 492] on button "SUBMIT" at bounding box center [767, 484] width 119 height 28
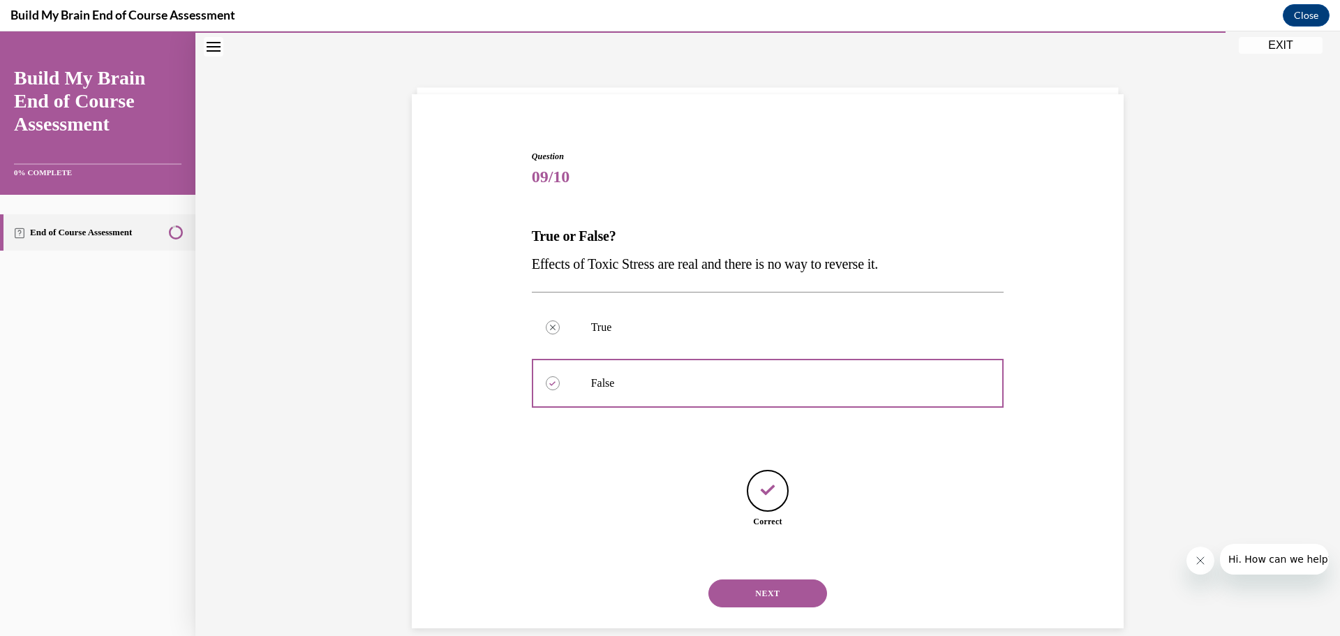
scroll to position [64, 0]
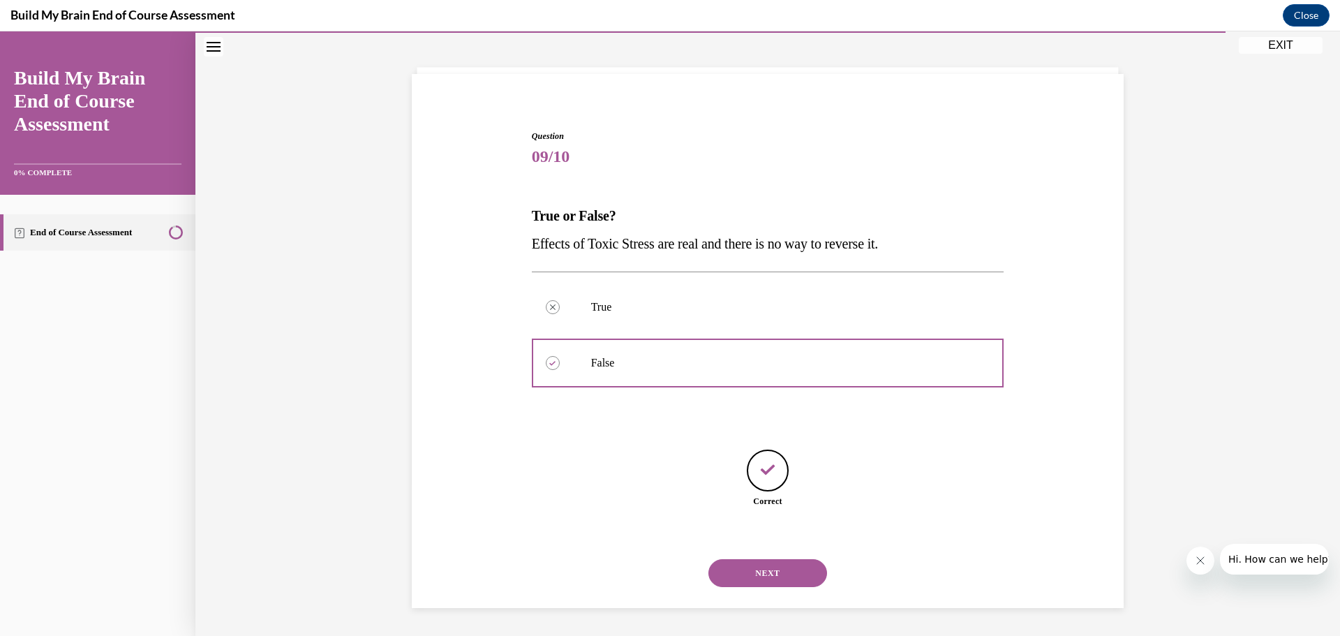
click at [748, 576] on button "NEXT" at bounding box center [767, 573] width 119 height 28
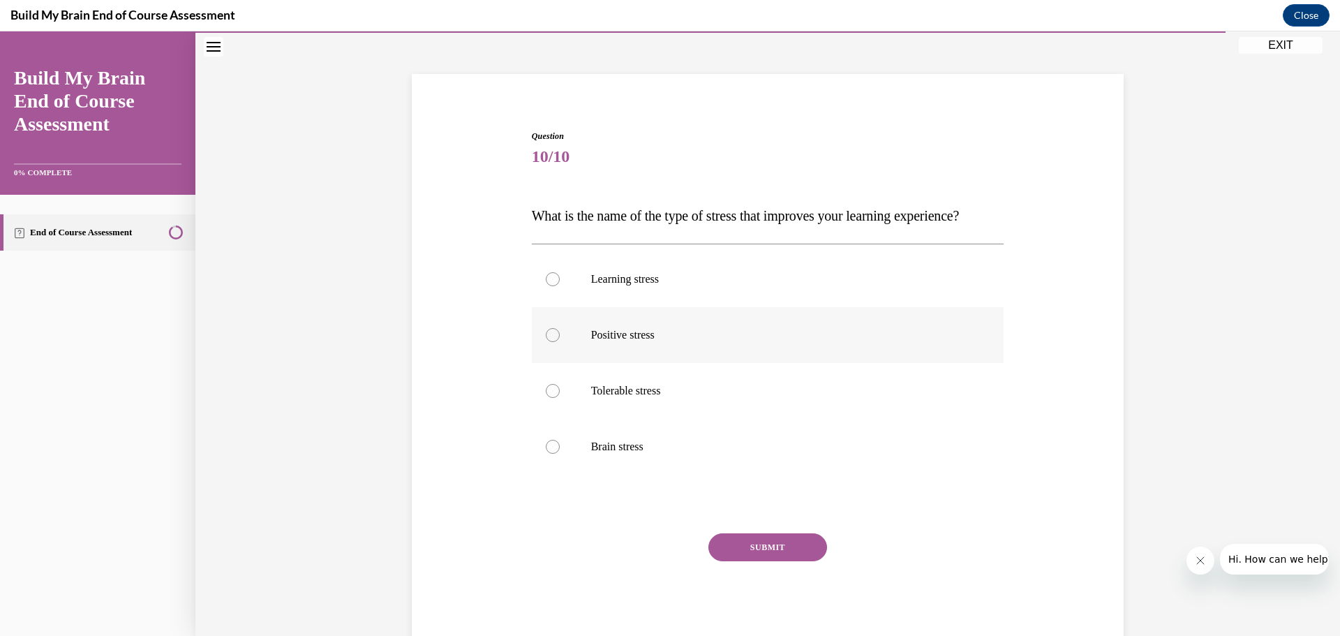
click at [539, 362] on label "Positive stress" at bounding box center [768, 335] width 472 height 56
click at [546, 342] on input "Positive stress" at bounding box center [553, 335] width 14 height 14
radio input "true"
click at [741, 561] on button "SUBMIT" at bounding box center [767, 547] width 119 height 28
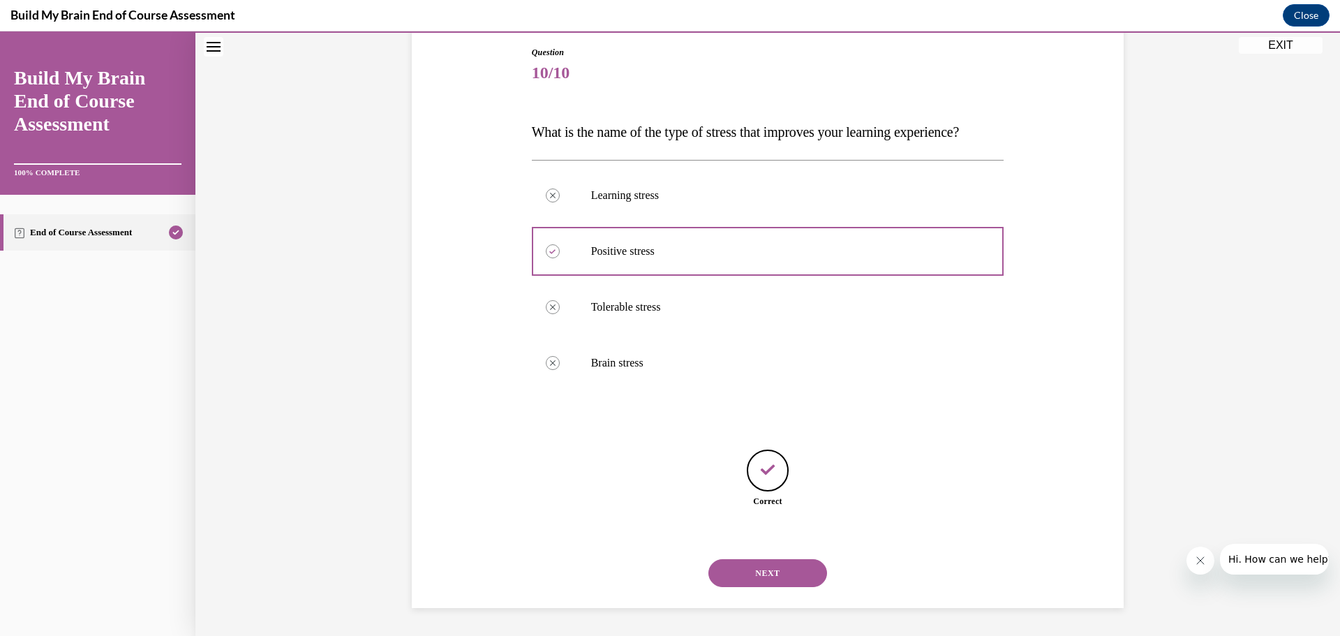
scroll to position [176, 0]
click at [762, 585] on button "NEXT" at bounding box center [767, 573] width 119 height 28
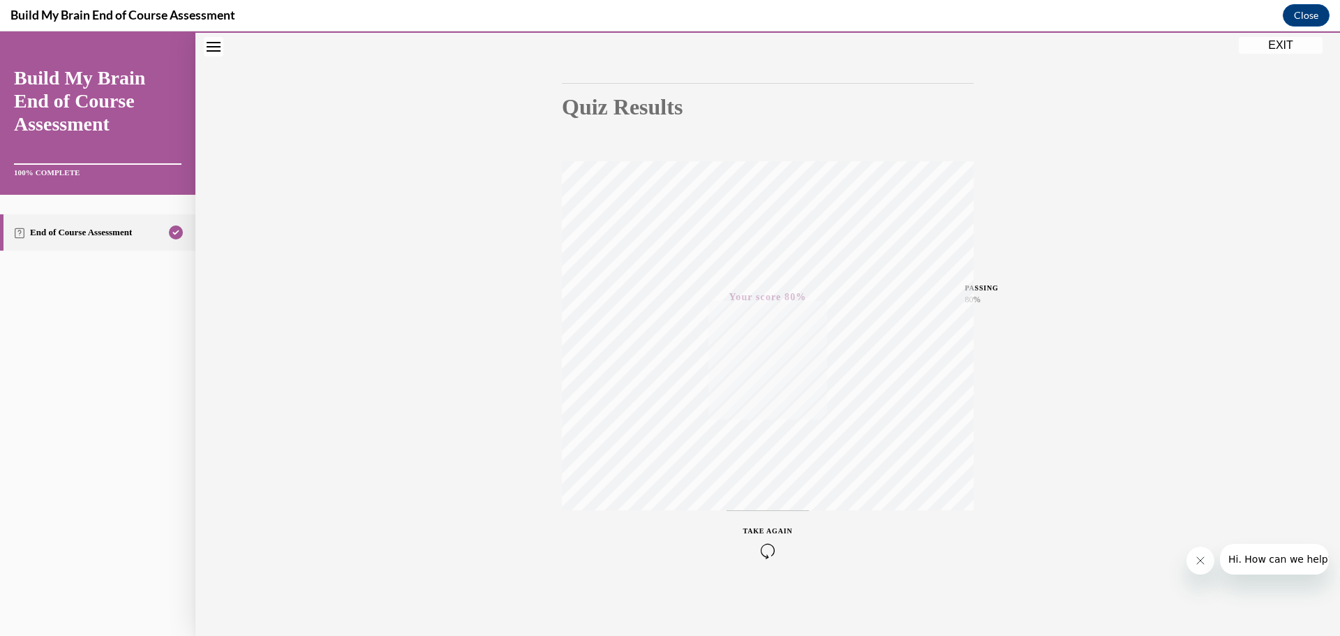
click at [1271, 43] on button "EXIT" at bounding box center [1281, 45] width 84 height 17
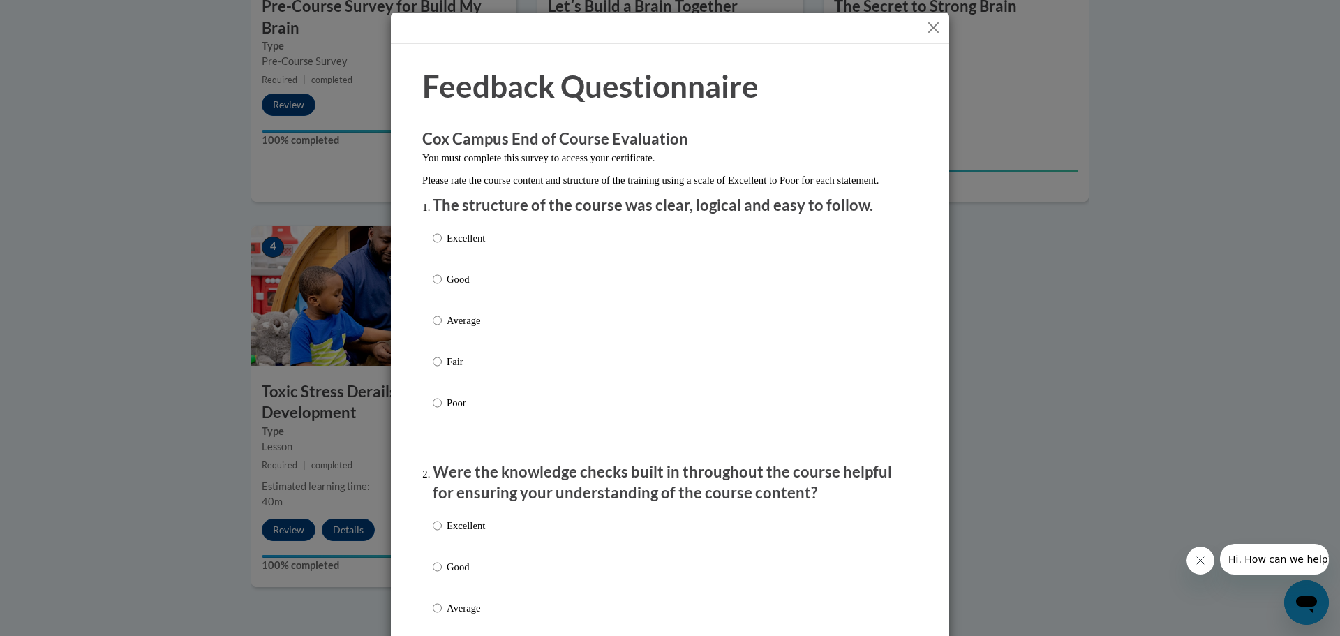
click at [437, 541] on label "Excellent" at bounding box center [459, 537] width 52 height 38
click at [437, 533] on input "Excellent" at bounding box center [437, 525] width 9 height 15
radio input "true"
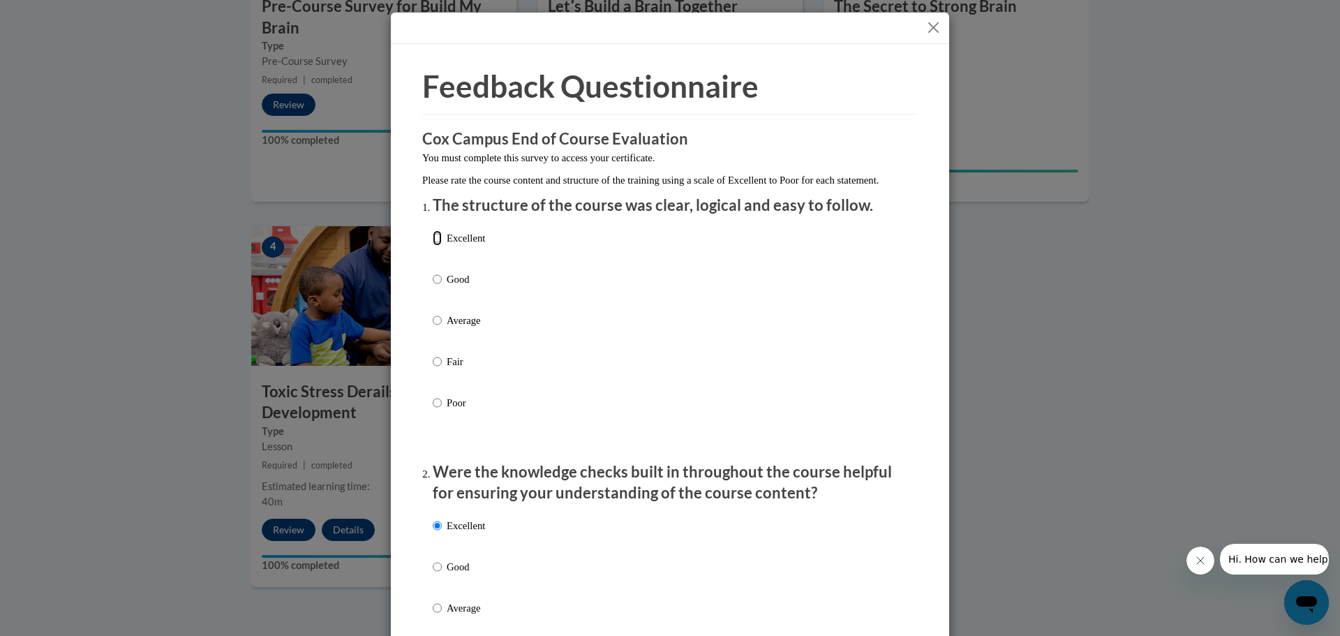
click at [435, 246] on input "Excellent" at bounding box center [437, 237] width 9 height 15
radio input "true"
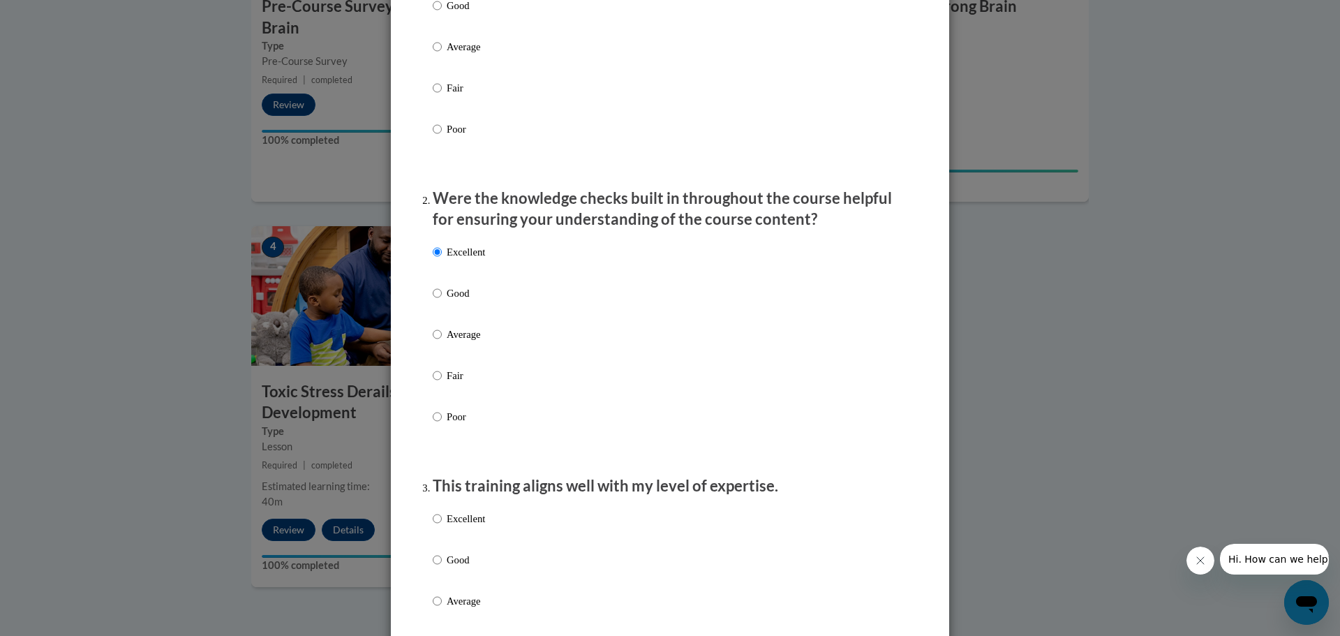
scroll to position [419, 0]
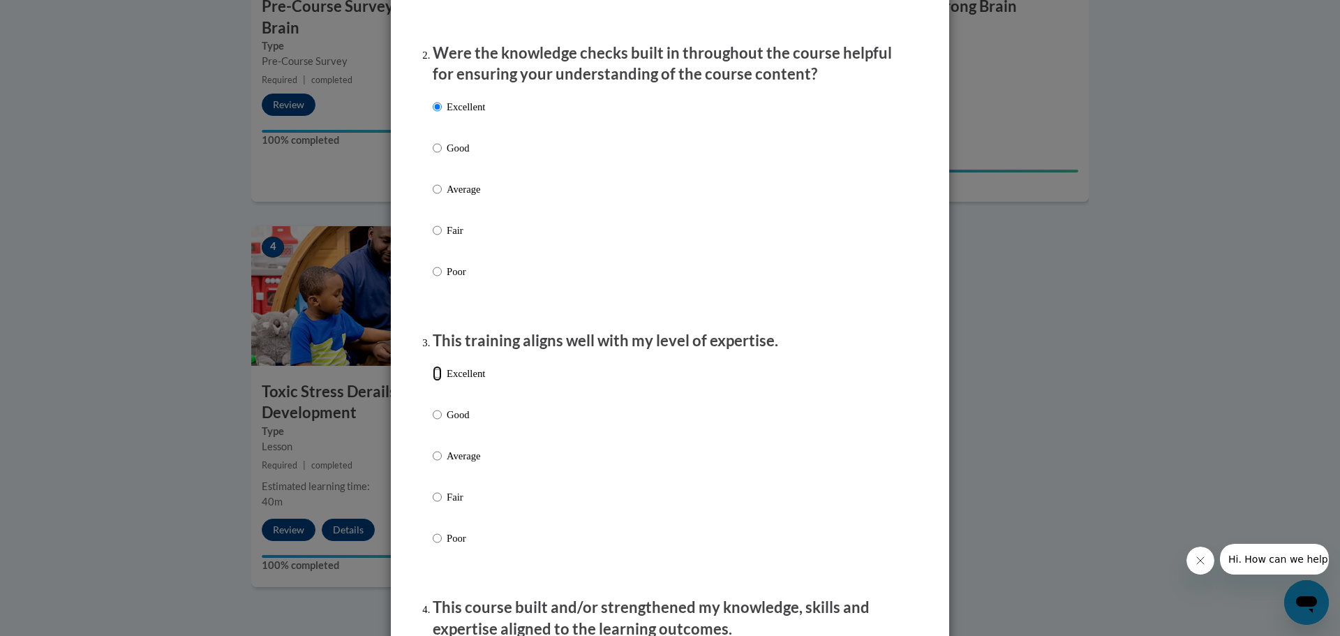
click at [433, 381] on input "Excellent" at bounding box center [437, 373] width 9 height 15
radio input "true"
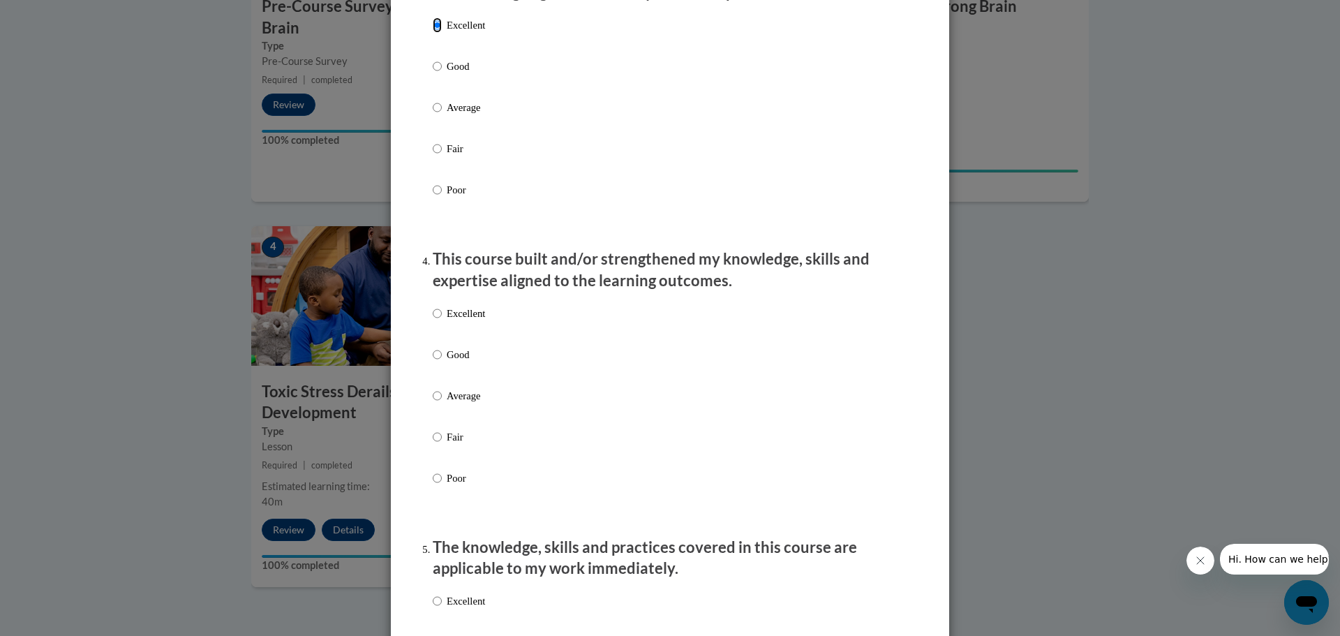
scroll to position [768, 0]
click at [433, 320] on input "Excellent" at bounding box center [437, 312] width 9 height 15
radio input "true"
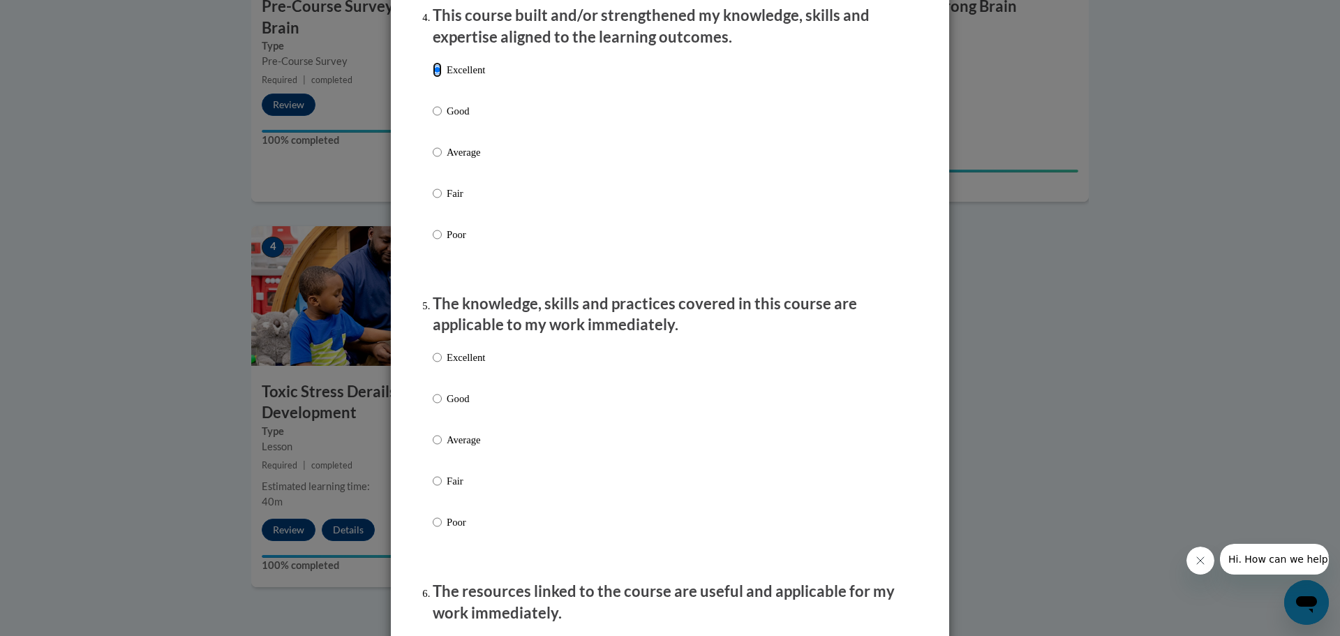
scroll to position [1047, 0]
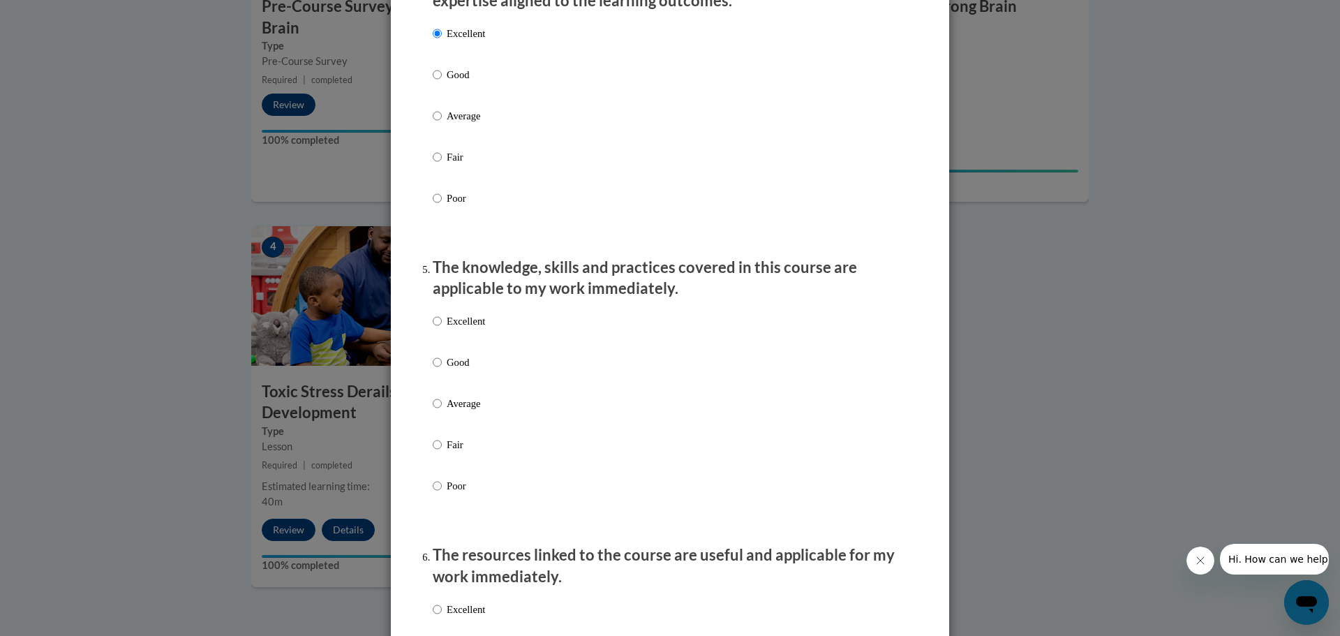
drag, startPoint x: 437, startPoint y: 326, endPoint x: 439, endPoint y: 338, distance: 12.0
click at [438, 330] on label "Excellent" at bounding box center [459, 332] width 52 height 38
click at [433, 329] on input "Excellent" at bounding box center [437, 320] width 9 height 15
radio input "true"
click at [433, 617] on input "Excellent" at bounding box center [437, 608] width 9 height 15
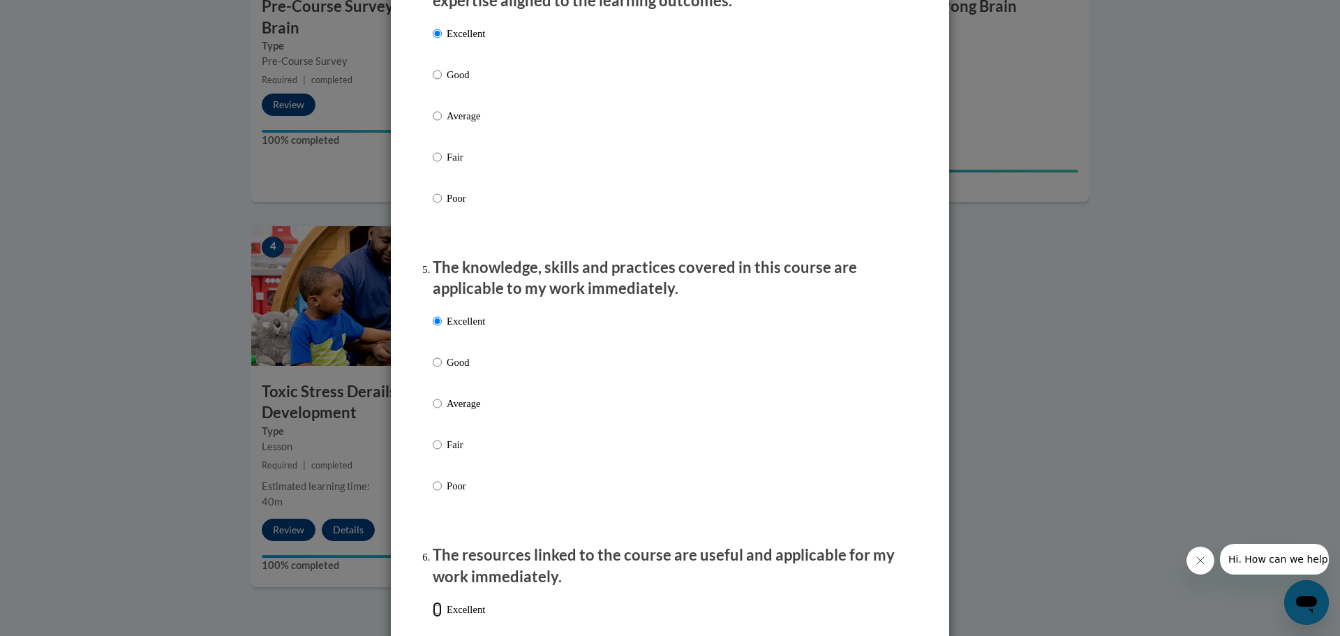
radio input "true"
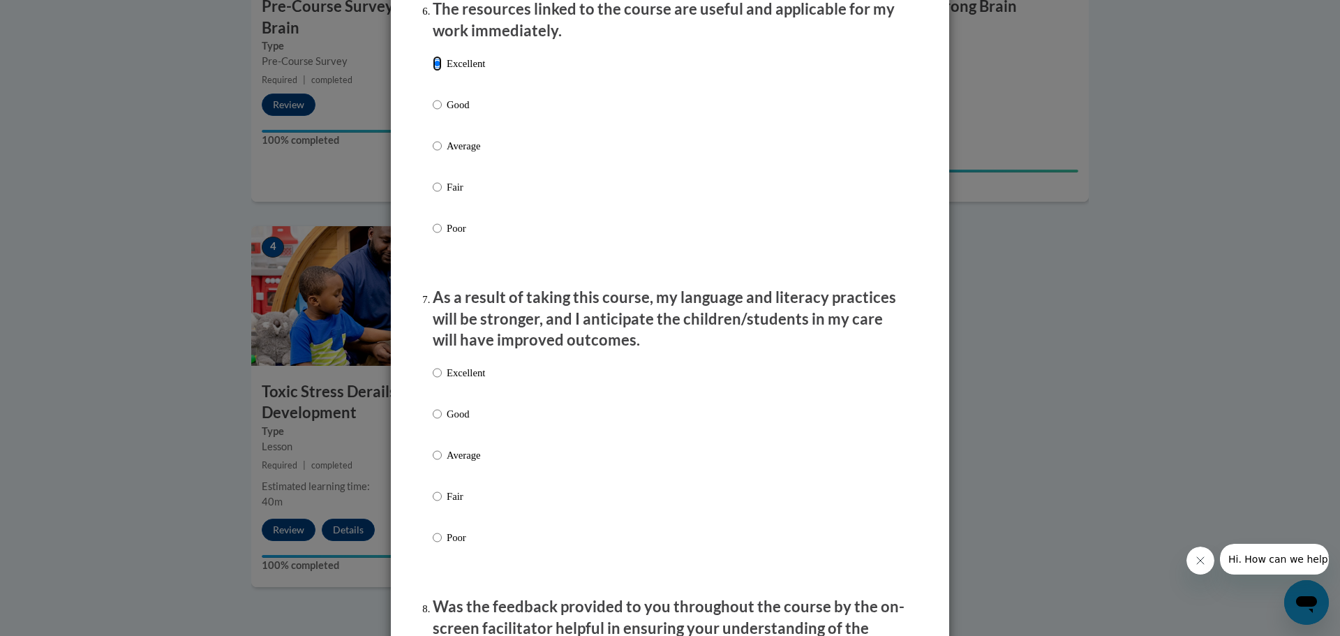
scroll to position [1605, 0]
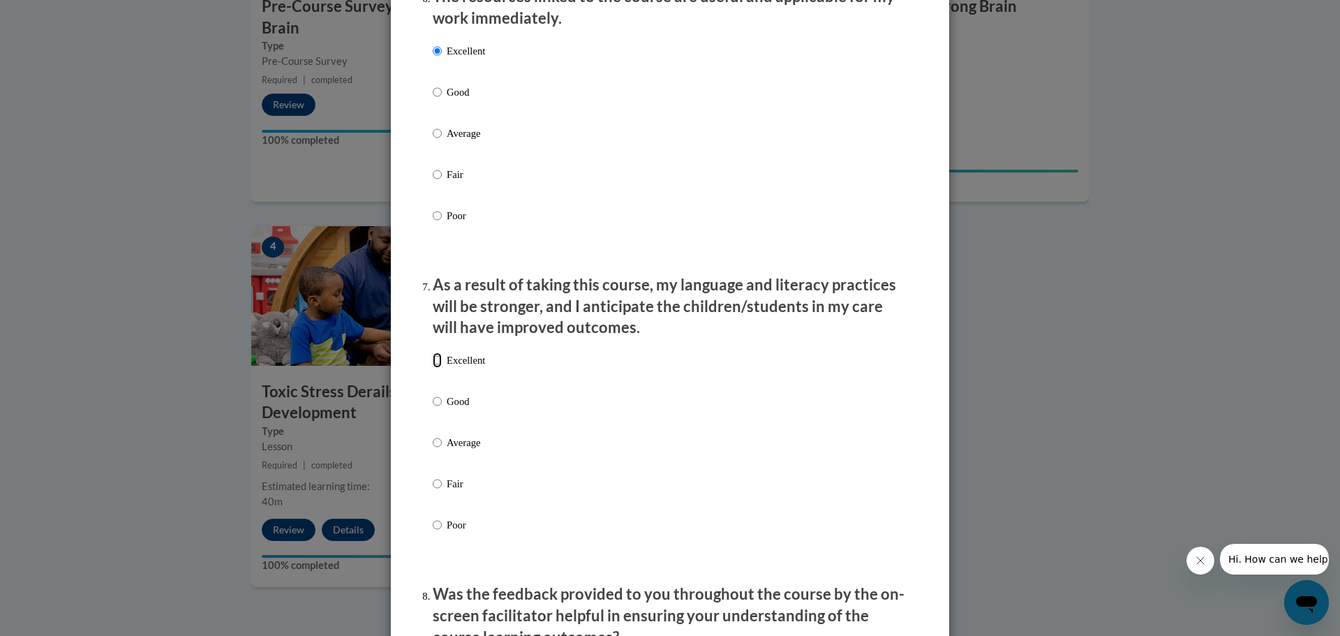
click at [435, 368] on input "Excellent" at bounding box center [437, 359] width 9 height 15
radio input "true"
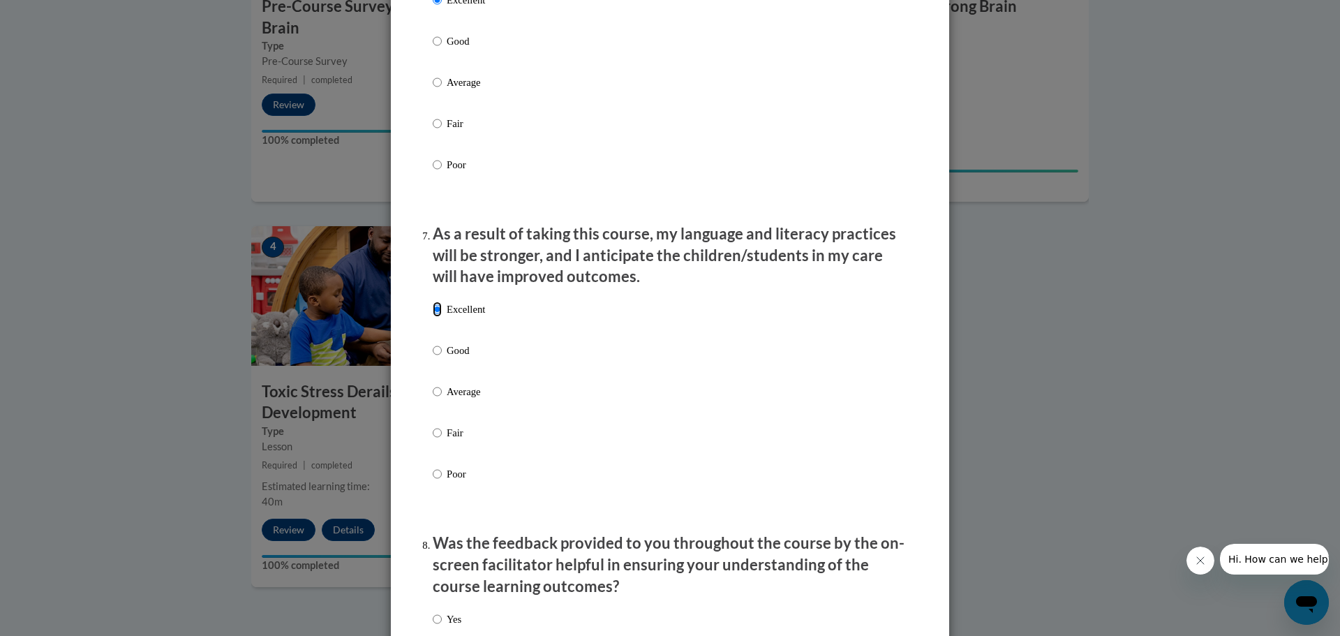
scroll to position [1884, 0]
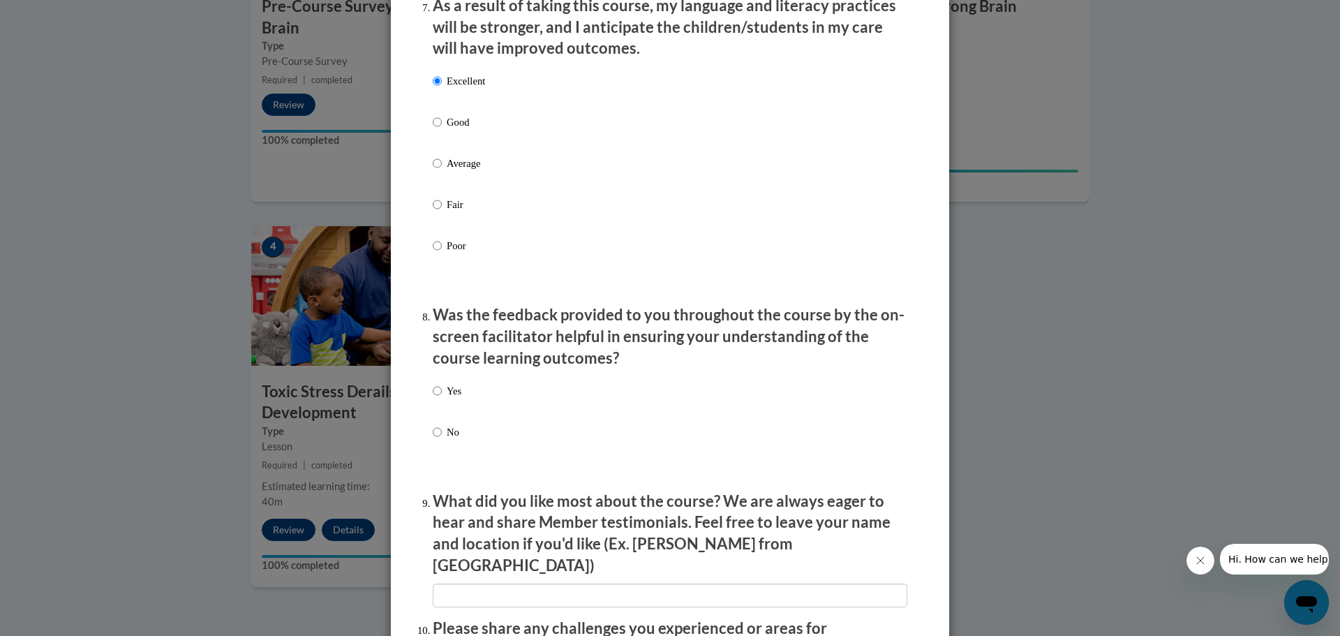
click at [433, 398] on input "Yes" at bounding box center [437, 390] width 9 height 15
radio input "true"
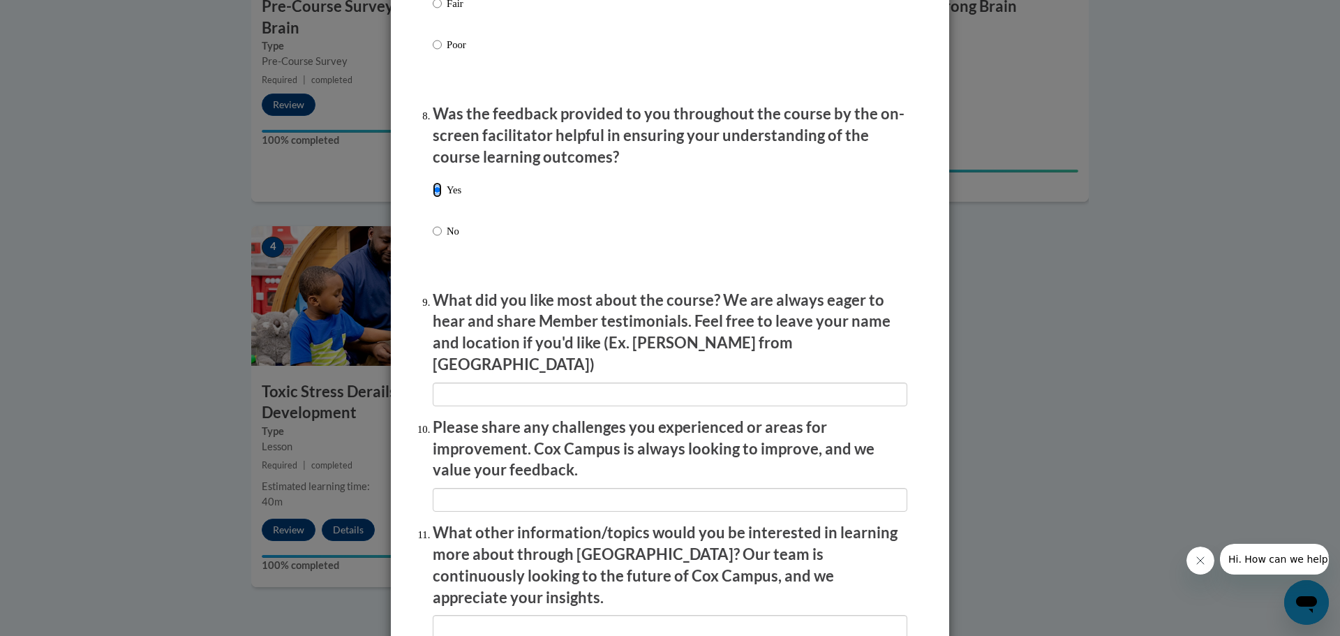
scroll to position [2093, 0]
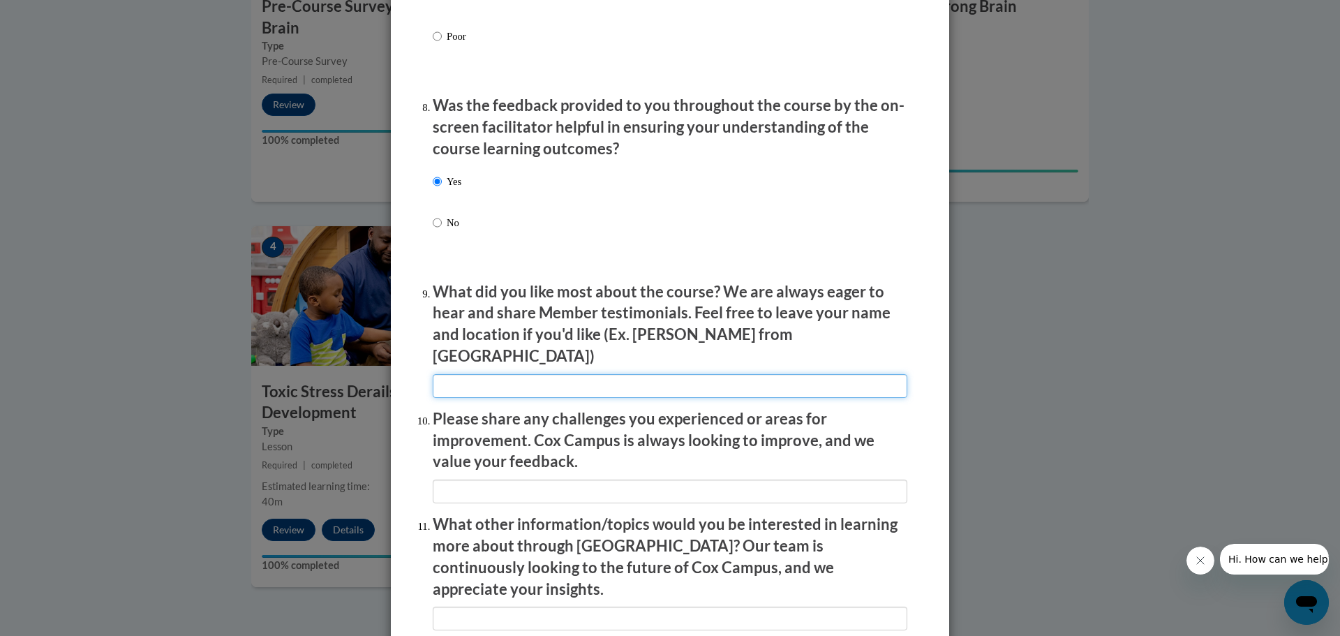
click at [525, 381] on input "textbox" at bounding box center [670, 386] width 474 height 24
type input "Thank you for providing these updated trainings!"
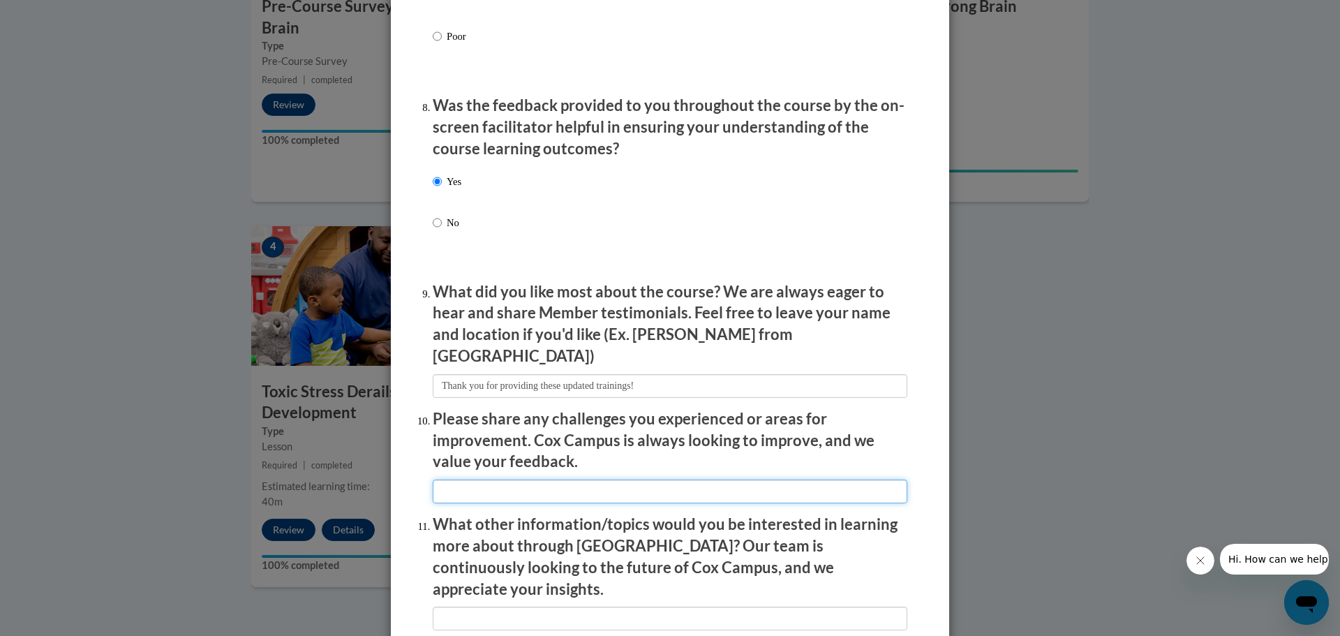
click at [472, 479] on input "textbox" at bounding box center [670, 491] width 474 height 24
type input "none"
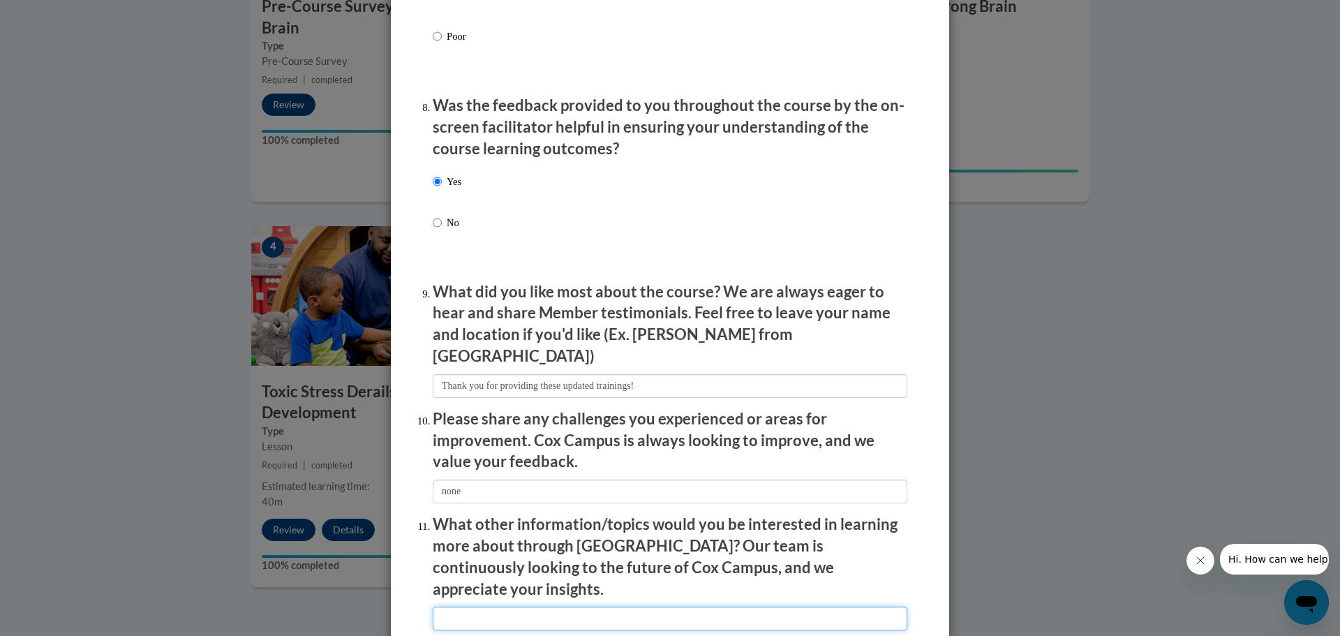
click at [447, 606] on input "textbox" at bounding box center [670, 618] width 474 height 24
type input "Thank You"
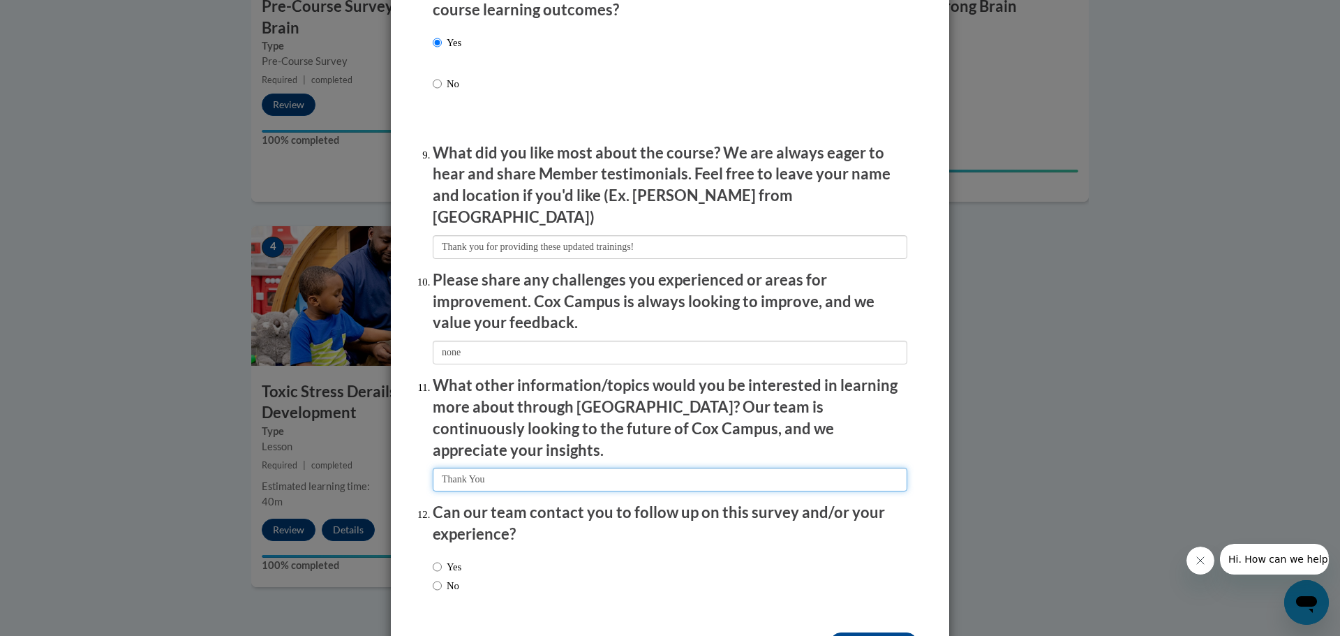
scroll to position [2233, 0]
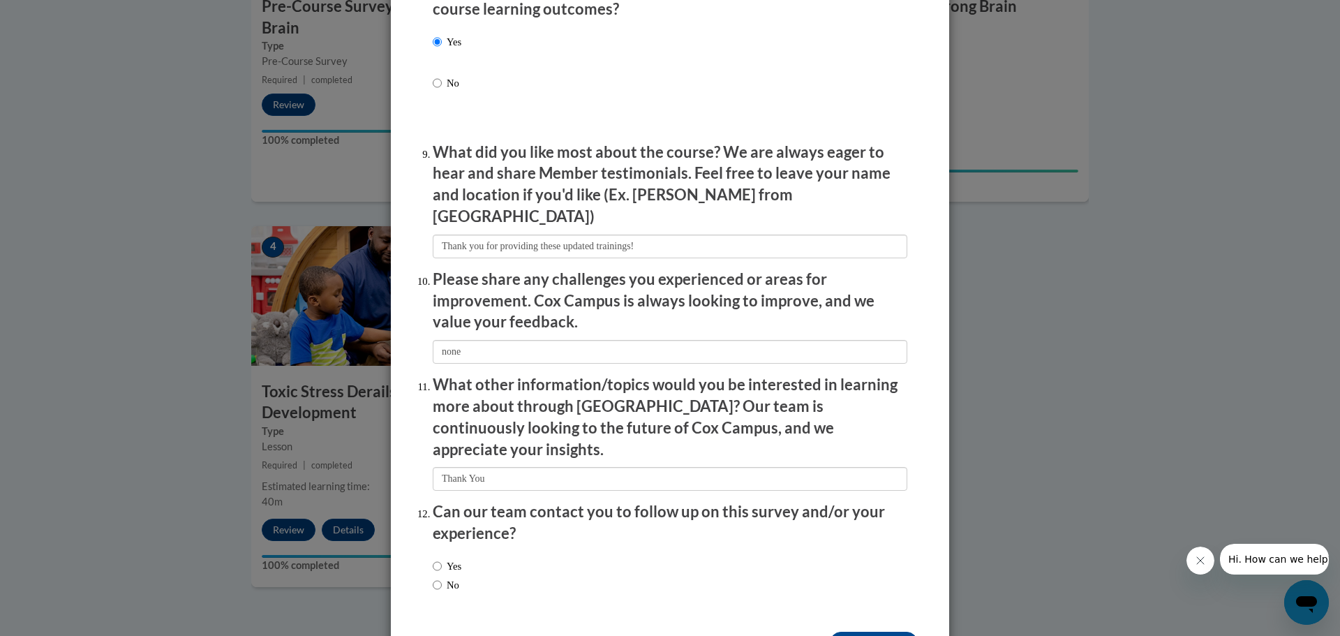
click at [442, 577] on label "No" at bounding box center [446, 584] width 27 height 15
click at [442, 577] on input "No" at bounding box center [437, 584] width 9 height 15
radio input "true"
click at [839, 631] on input "Submit feedback" at bounding box center [874, 642] width 88 height 22
